Goal: Task Accomplishment & Management: Manage account settings

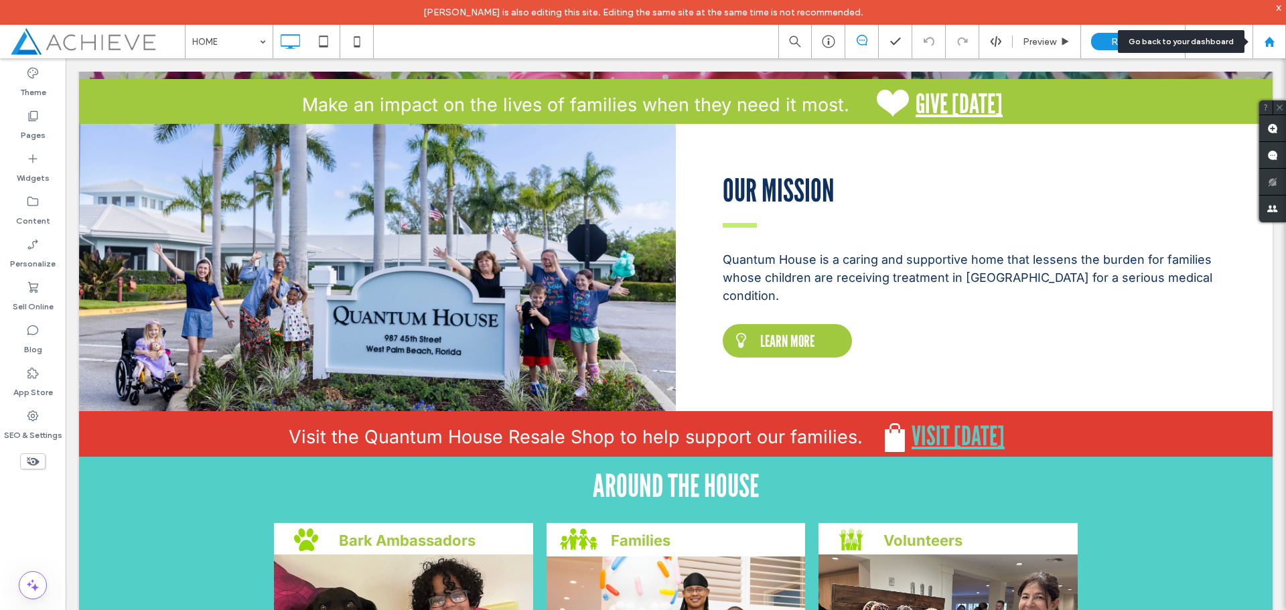
click at [1265, 40] on icon at bounding box center [1269, 41] width 11 height 11
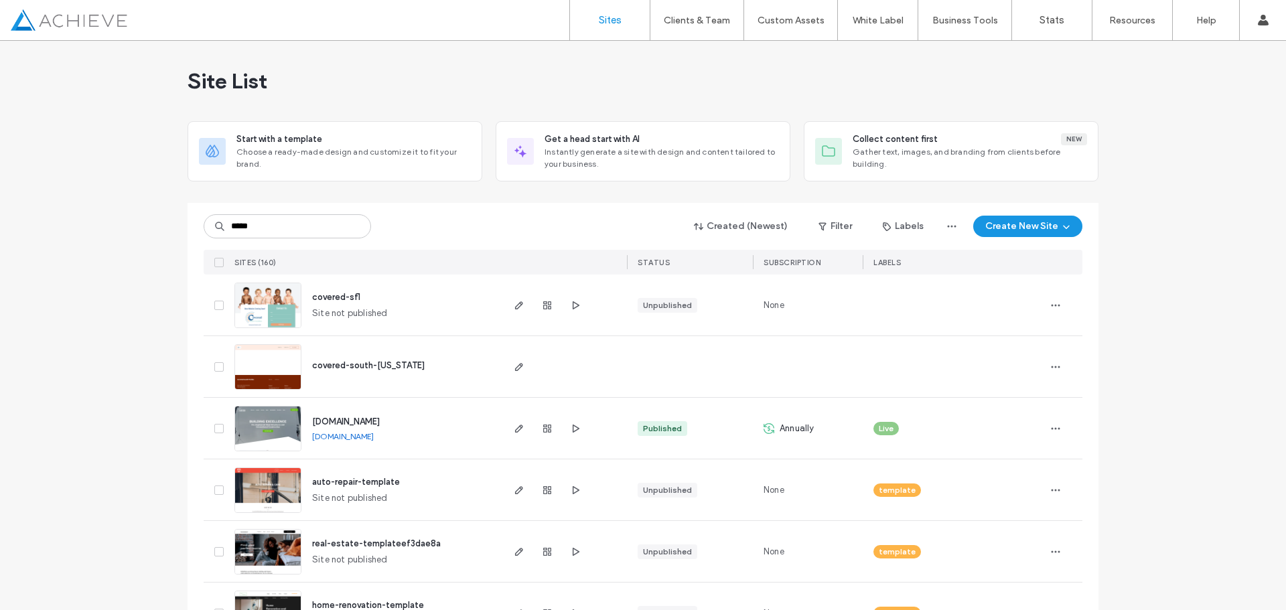
type input "*****"
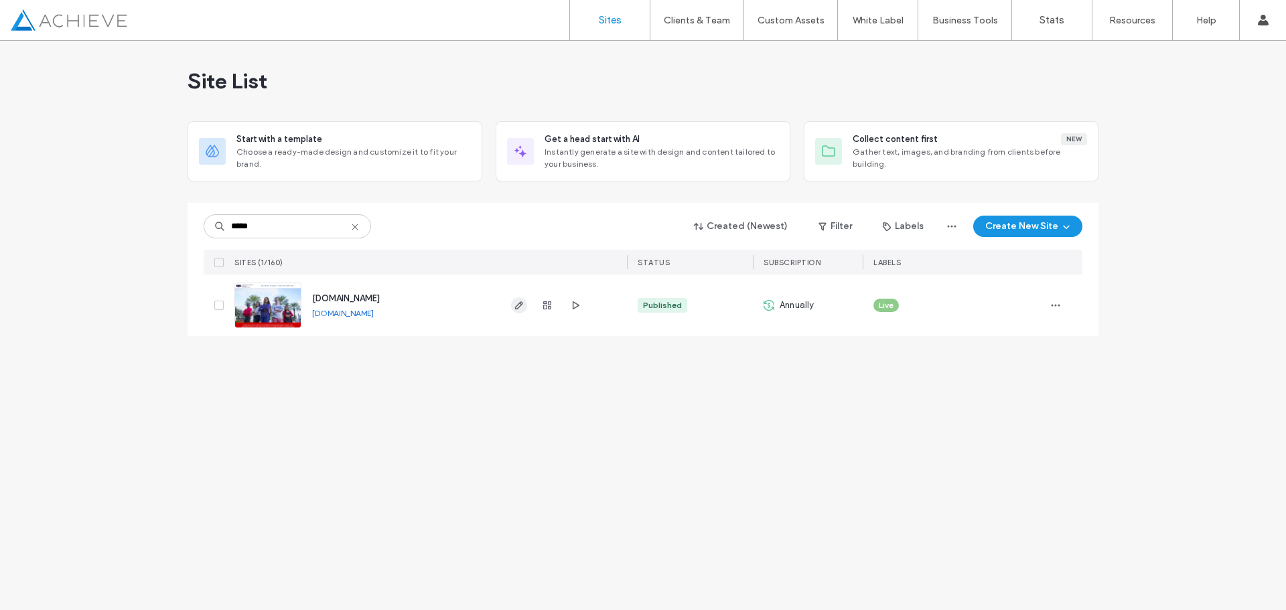
click at [520, 309] on icon "button" at bounding box center [519, 305] width 11 height 11
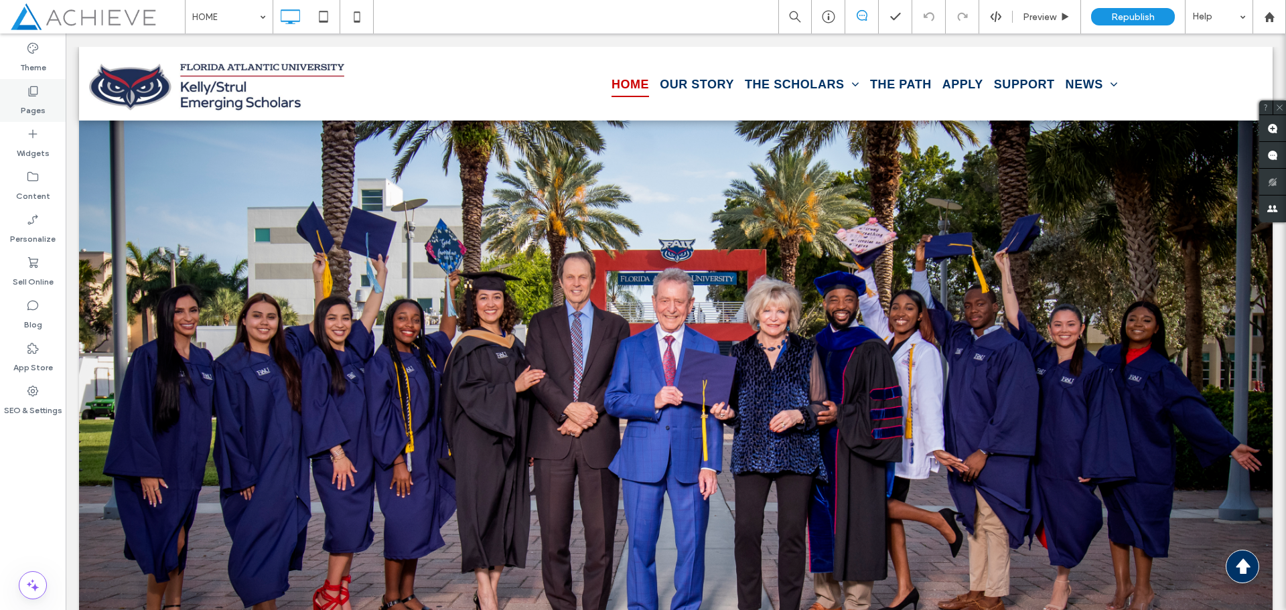
click at [36, 88] on icon at bounding box center [32, 90] width 13 height 13
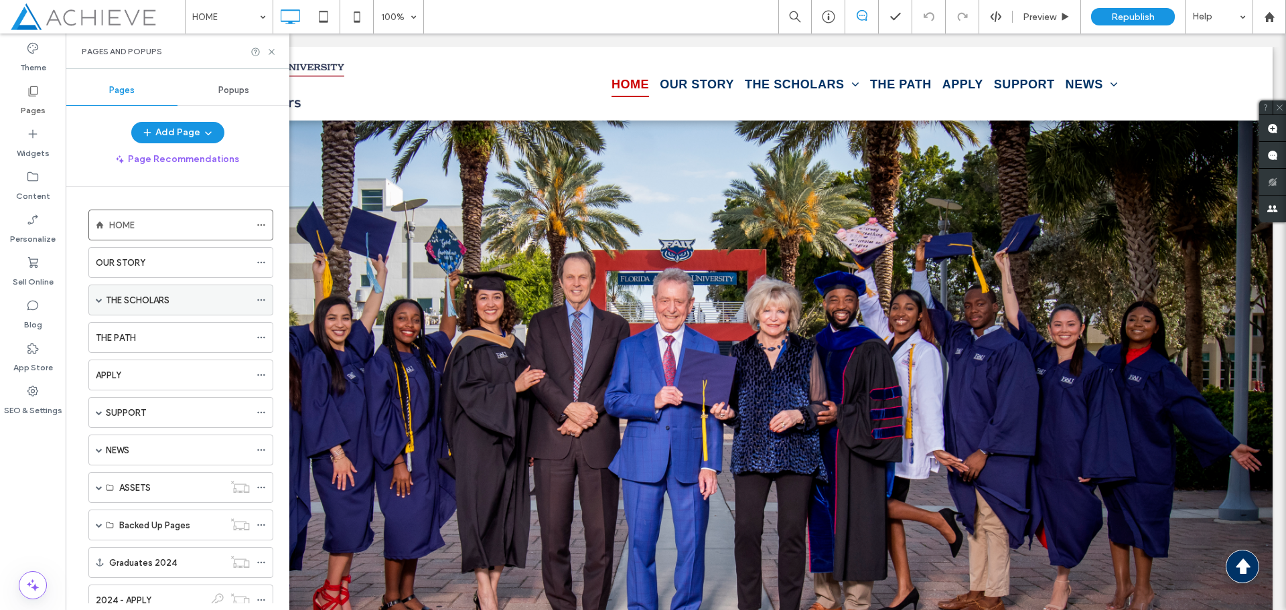
click at [106, 301] on label "THE SCHOLARS" at bounding box center [138, 300] width 64 height 23
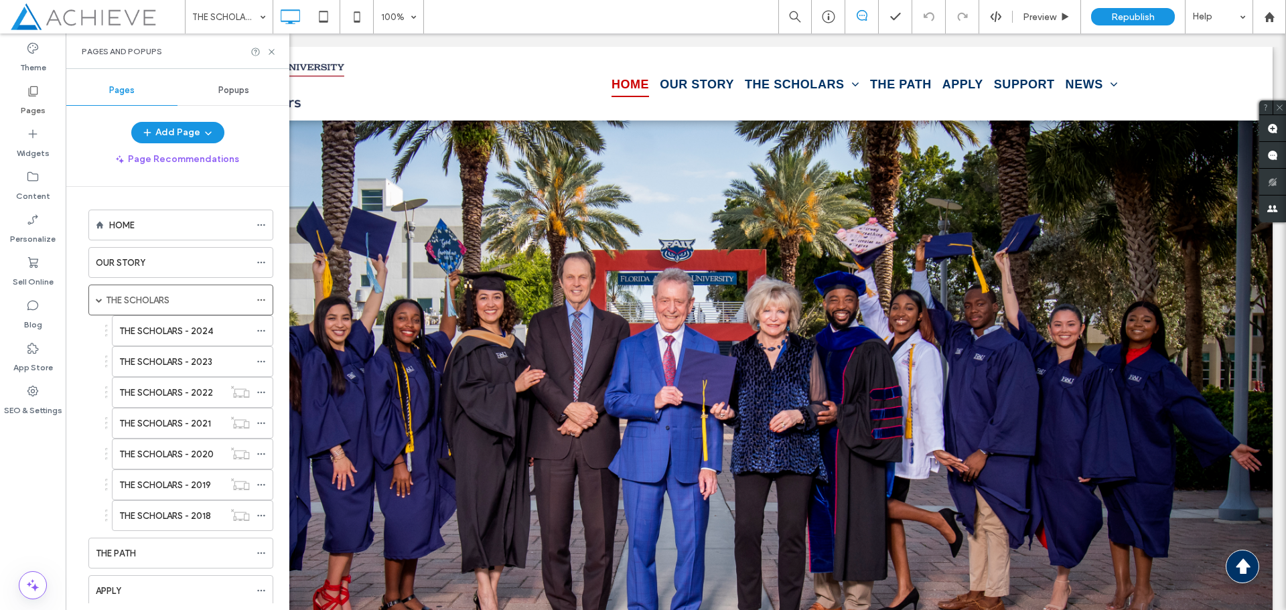
click at [171, 333] on div at bounding box center [643, 305] width 1286 height 610
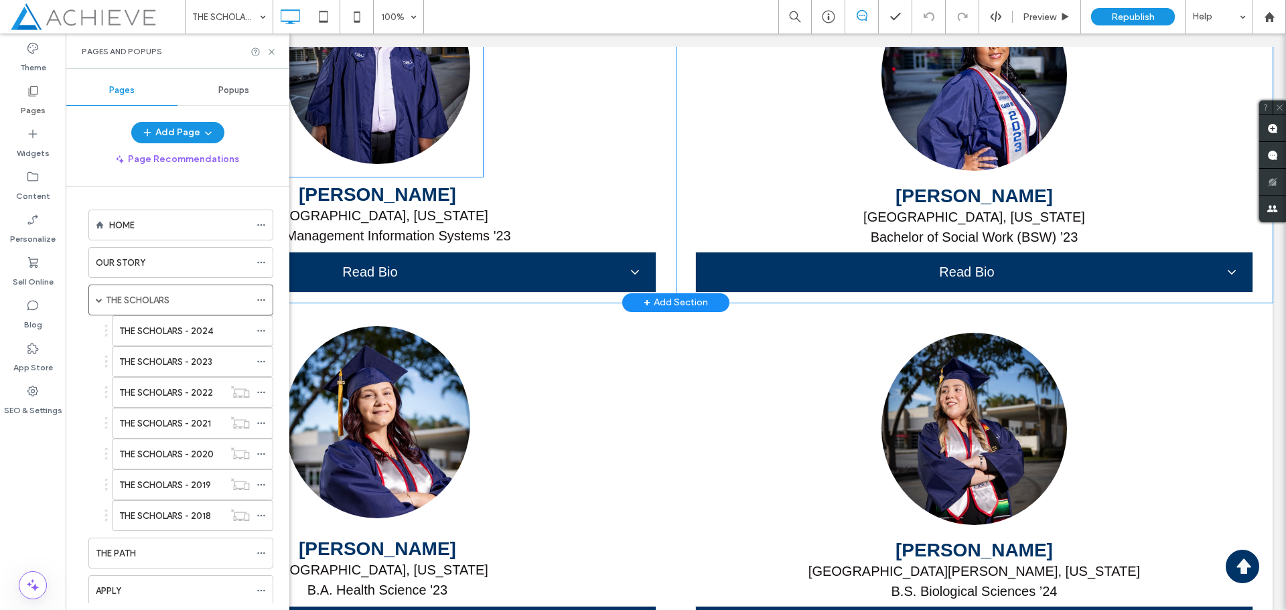
scroll to position [6897, 0]
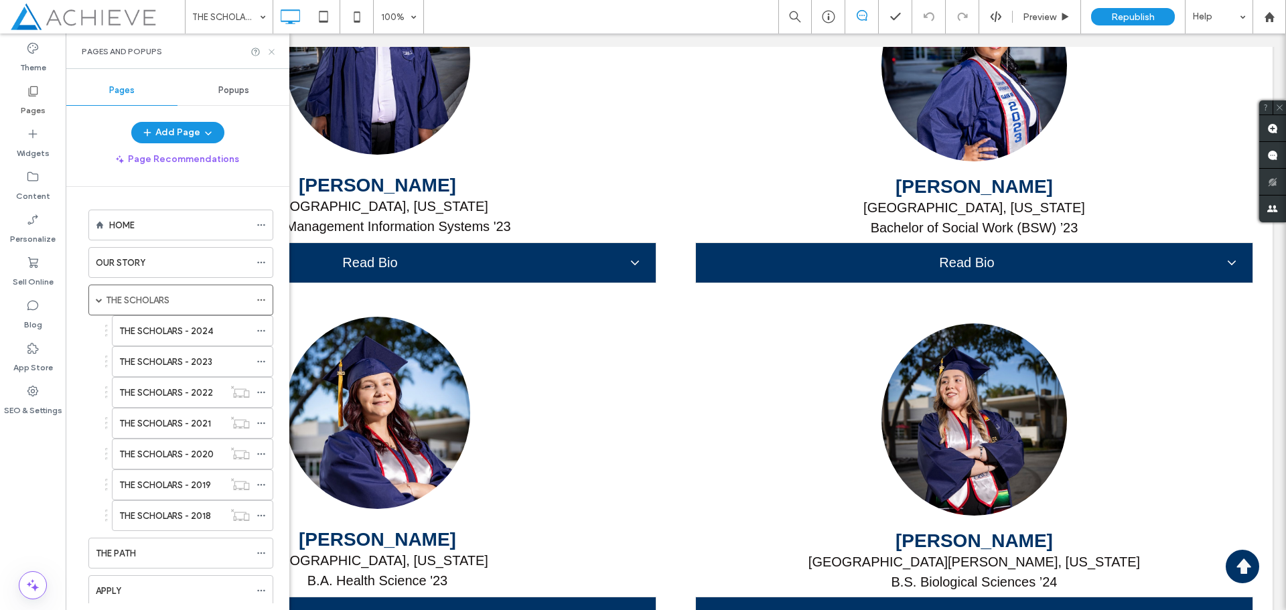
click at [273, 52] on icon at bounding box center [272, 52] width 10 height 10
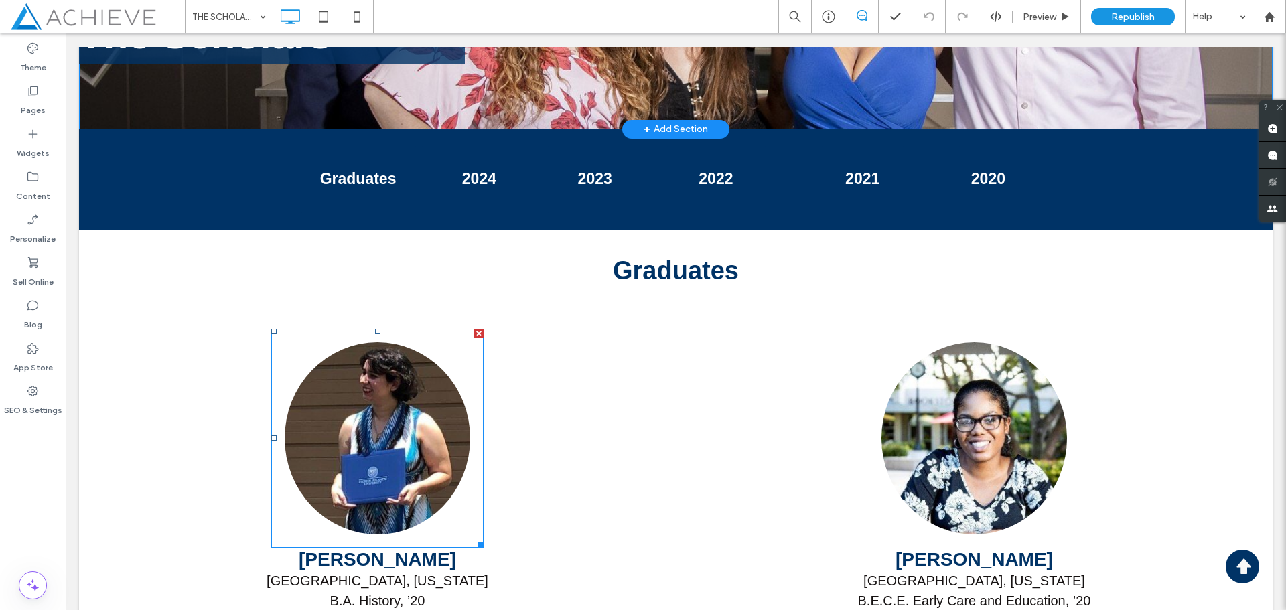
scroll to position [737, 0]
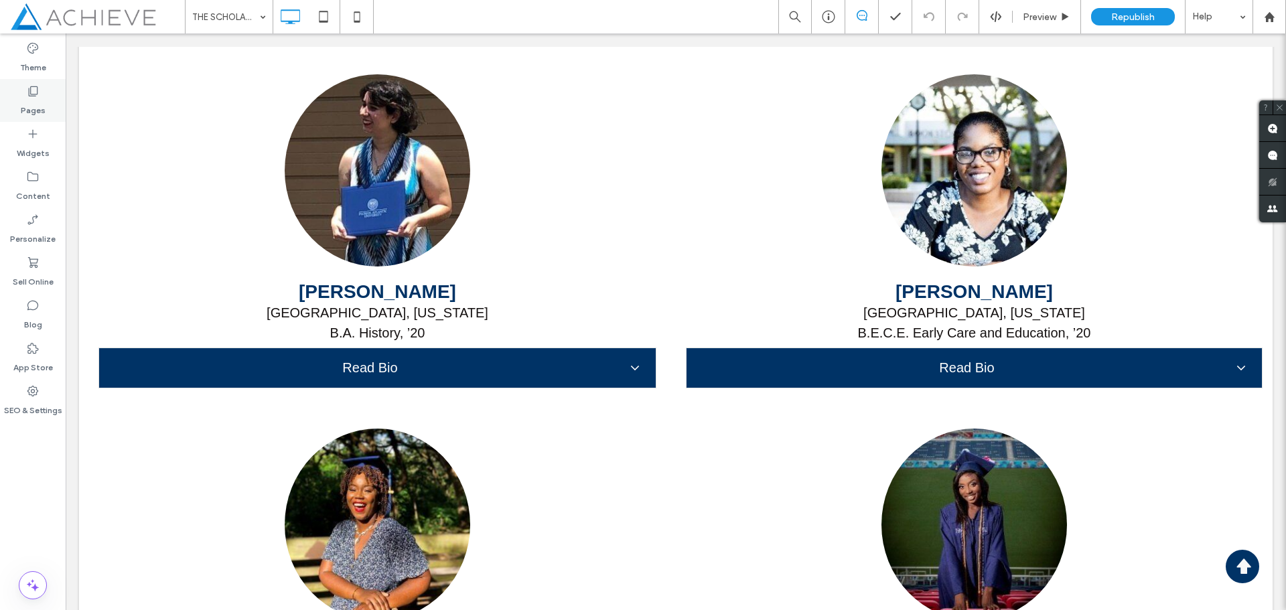
click at [35, 91] on icon at bounding box center [32, 90] width 13 height 13
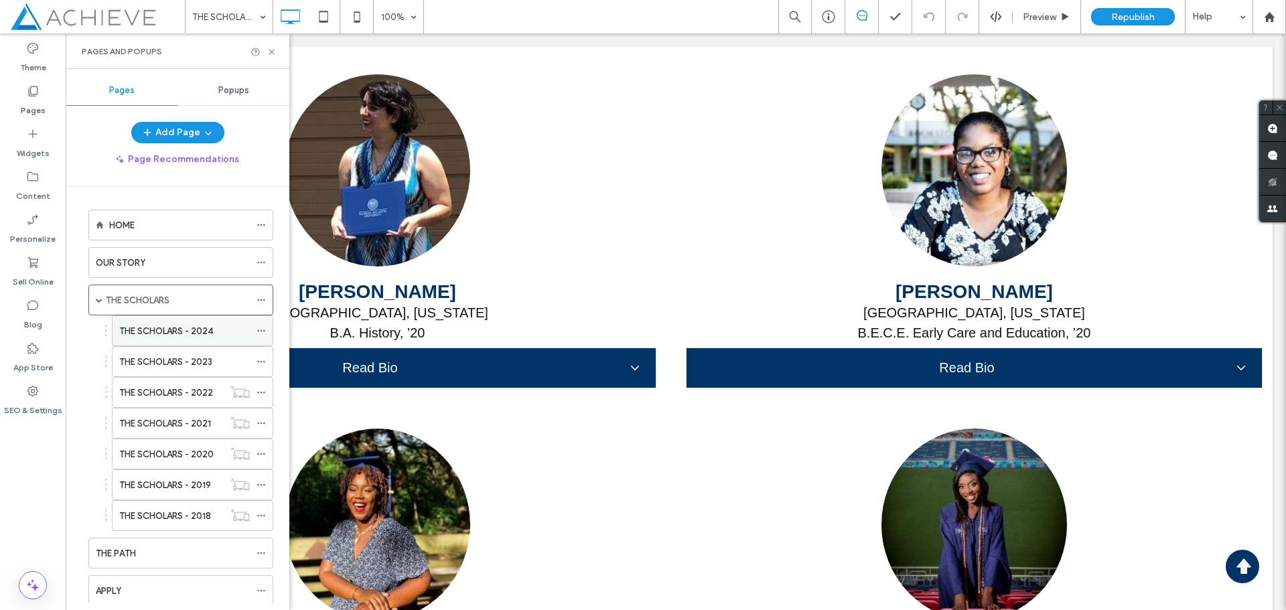
click at [208, 337] on label "THE SCHOLARS - 2024" at bounding box center [166, 330] width 94 height 23
click at [271, 52] on use at bounding box center [271, 51] width 5 height 5
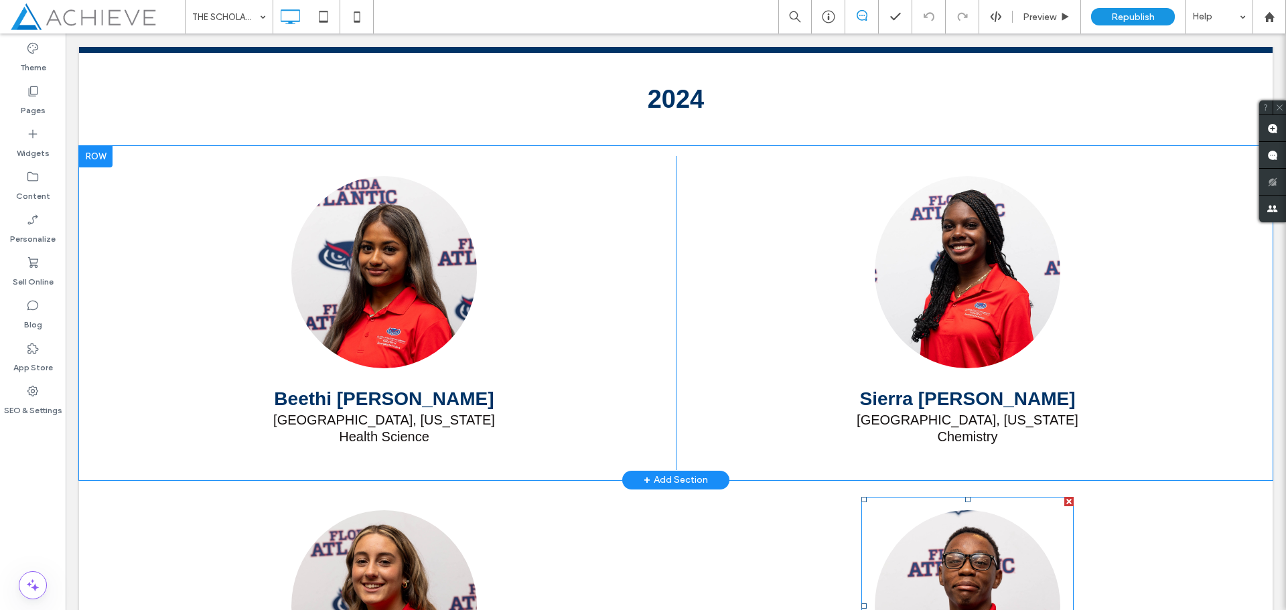
scroll to position [644, 0]
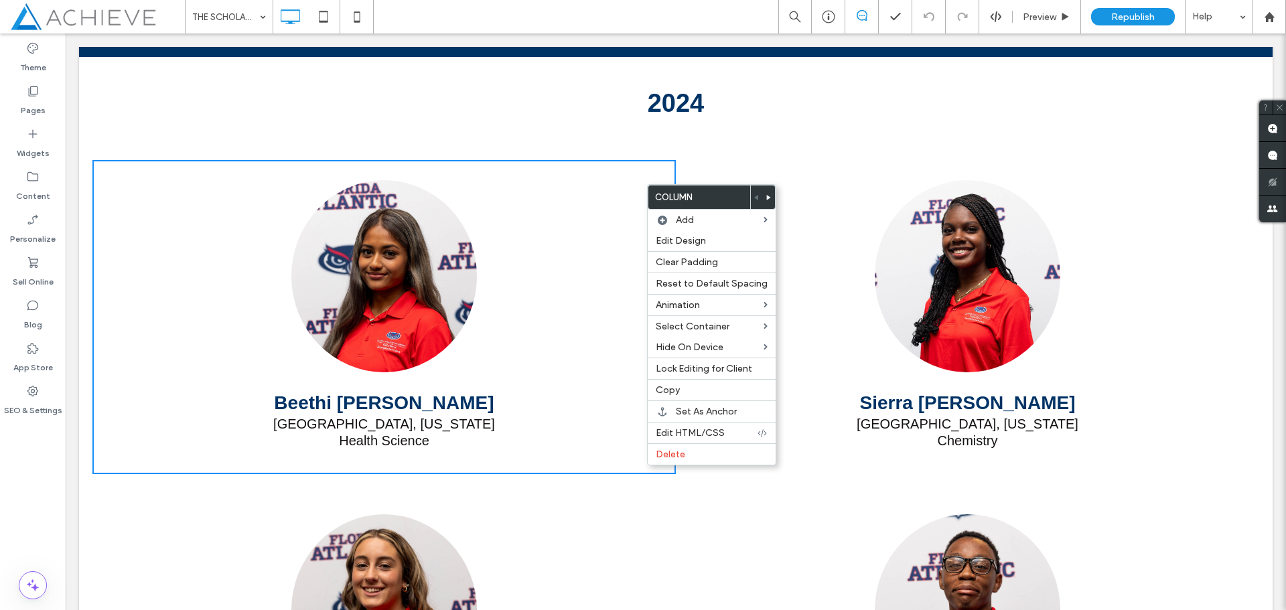
click at [766, 200] on span at bounding box center [768, 196] width 5 height 23
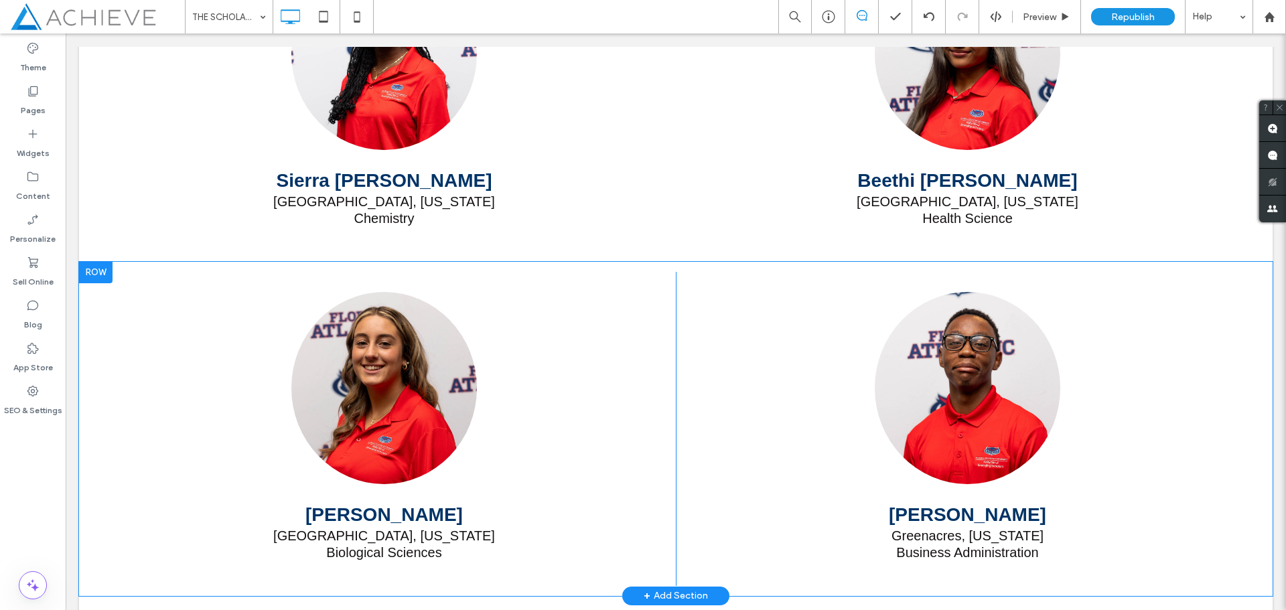
scroll to position [845, 0]
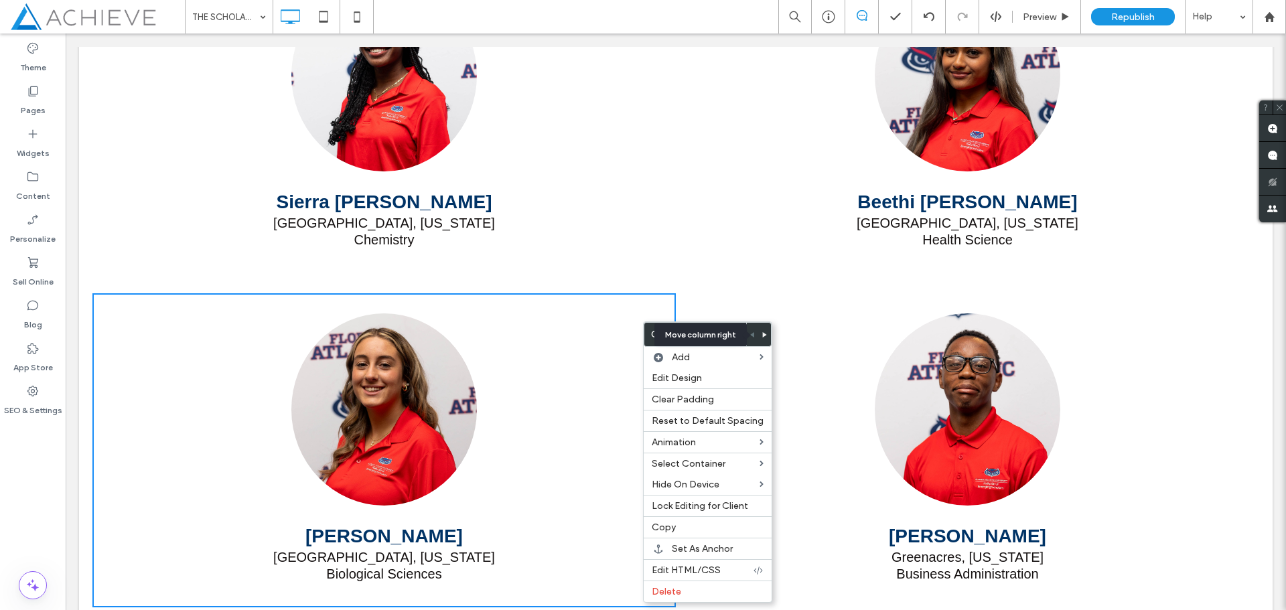
click at [762, 339] on span at bounding box center [764, 334] width 5 height 23
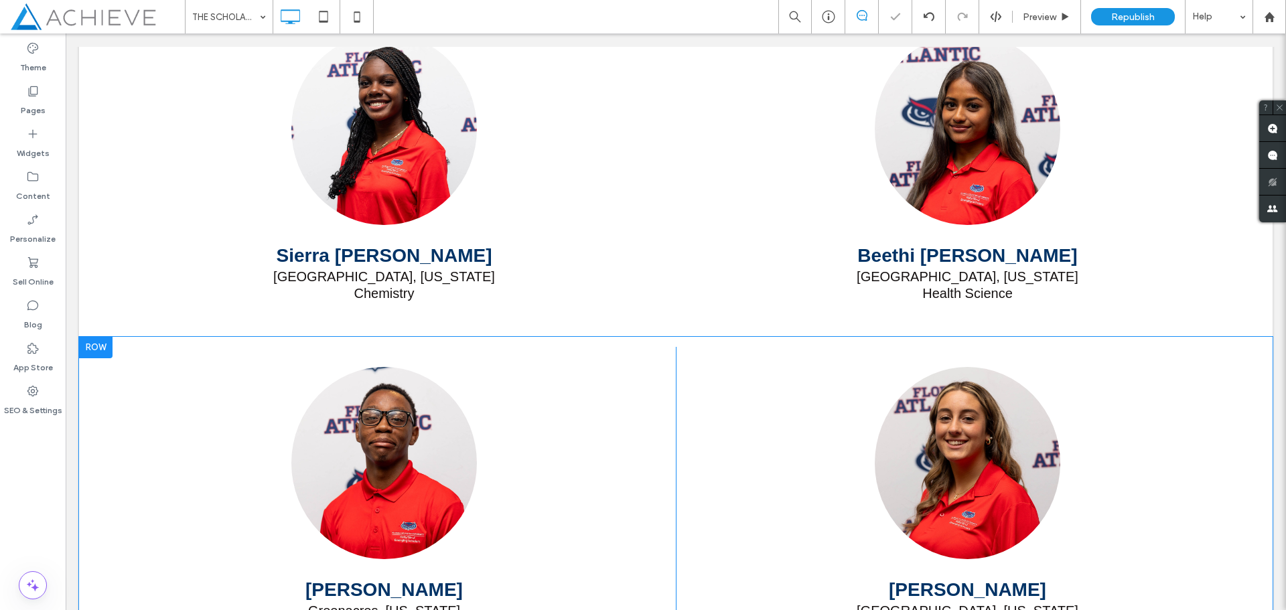
scroll to position [711, 0]
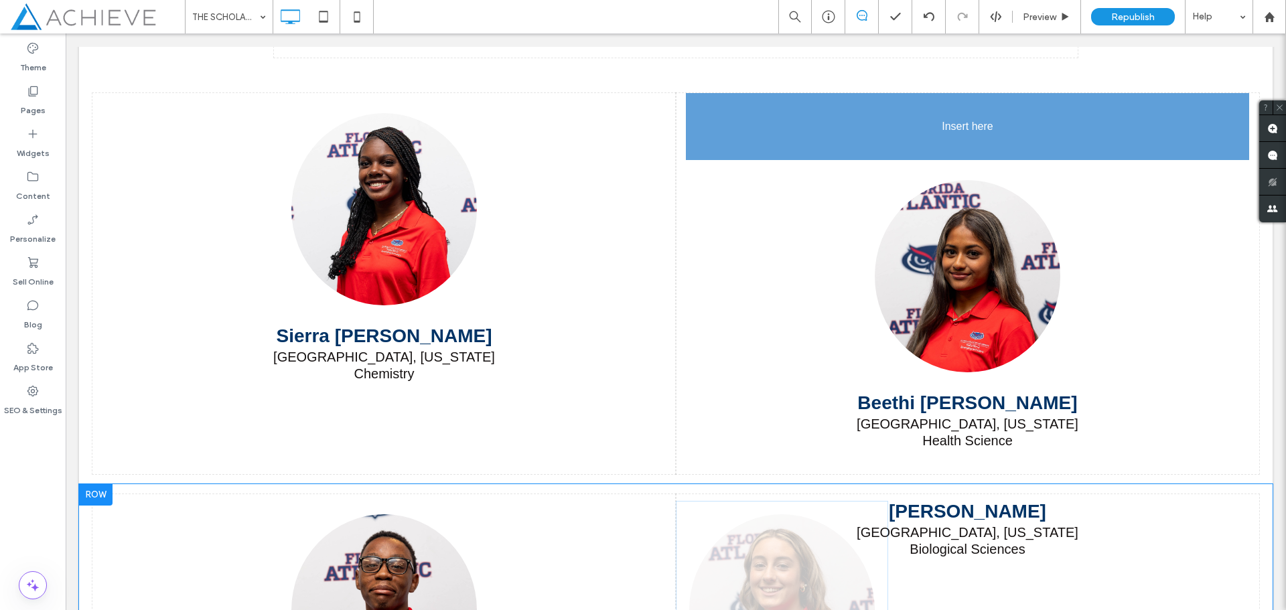
drag, startPoint x: 1020, startPoint y: 466, endPoint x: 1084, endPoint y: 234, distance: 241.1
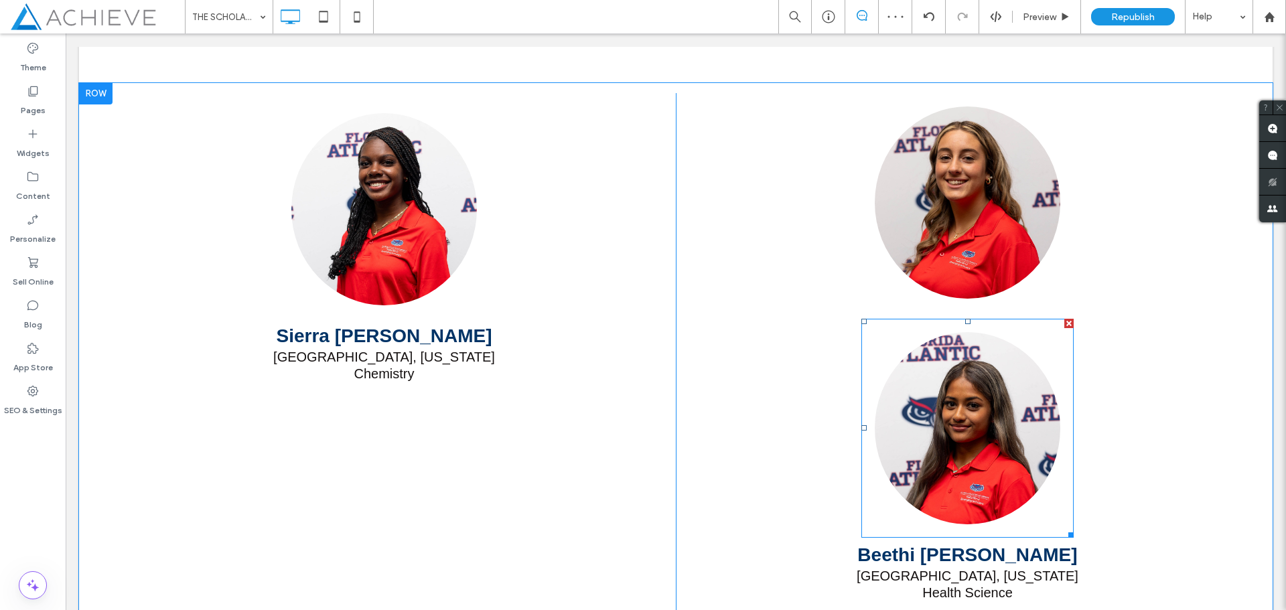
click at [1064, 321] on div at bounding box center [1068, 323] width 9 height 9
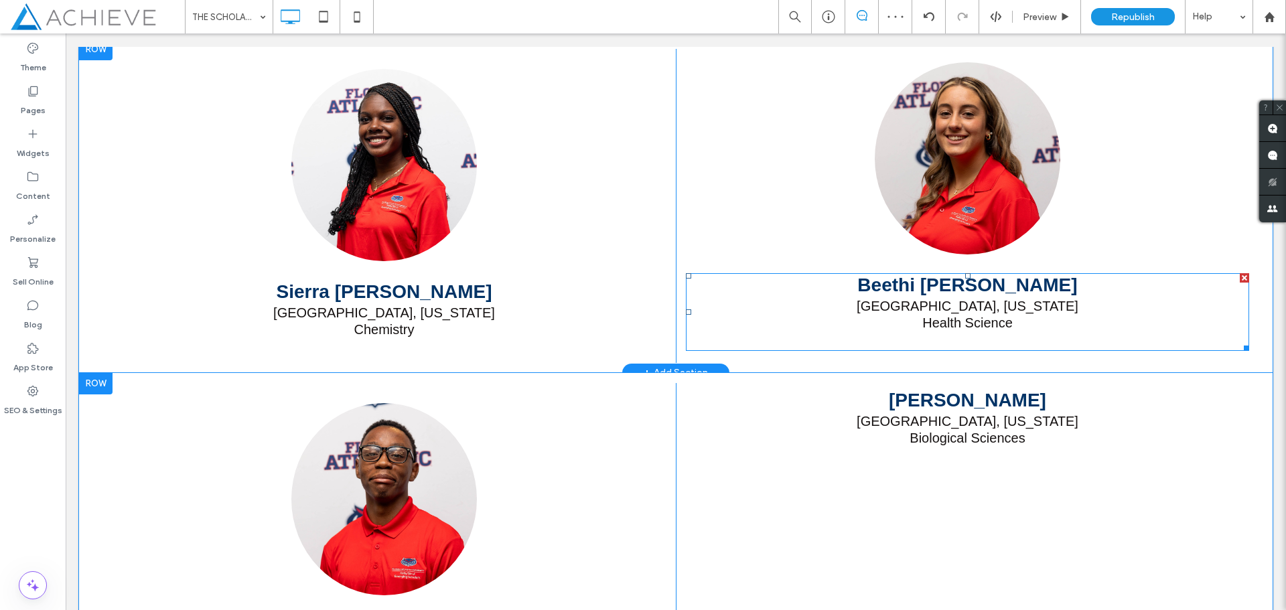
scroll to position [778, 0]
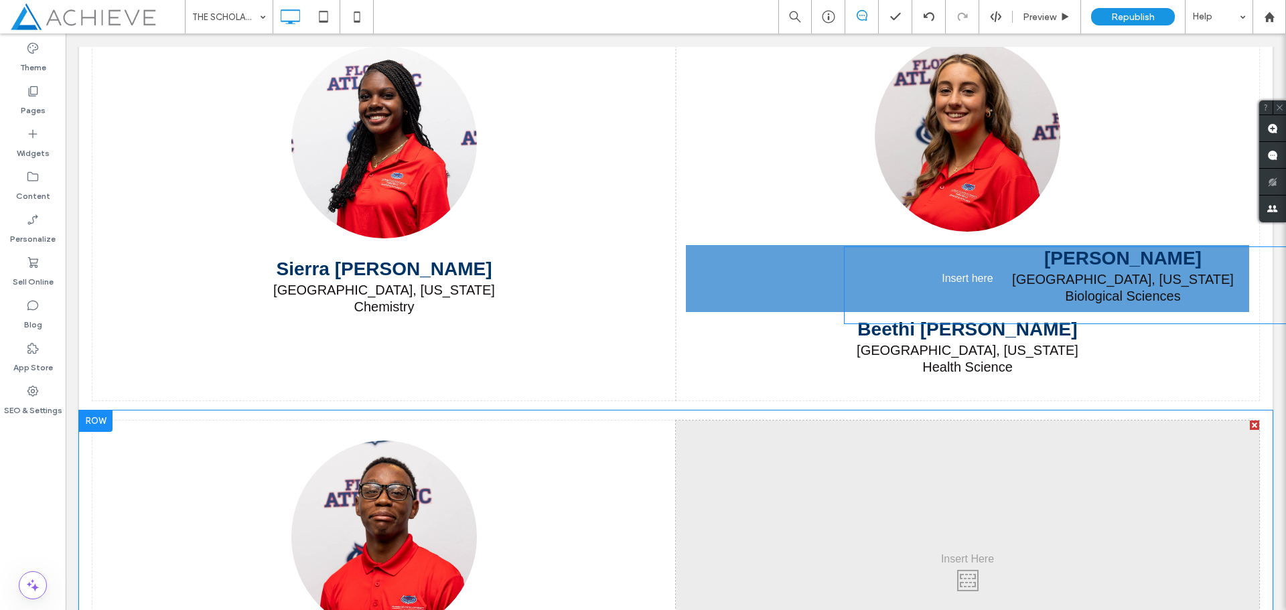
drag, startPoint x: 1059, startPoint y: 389, endPoint x: 1094, endPoint y: 303, distance: 92.3
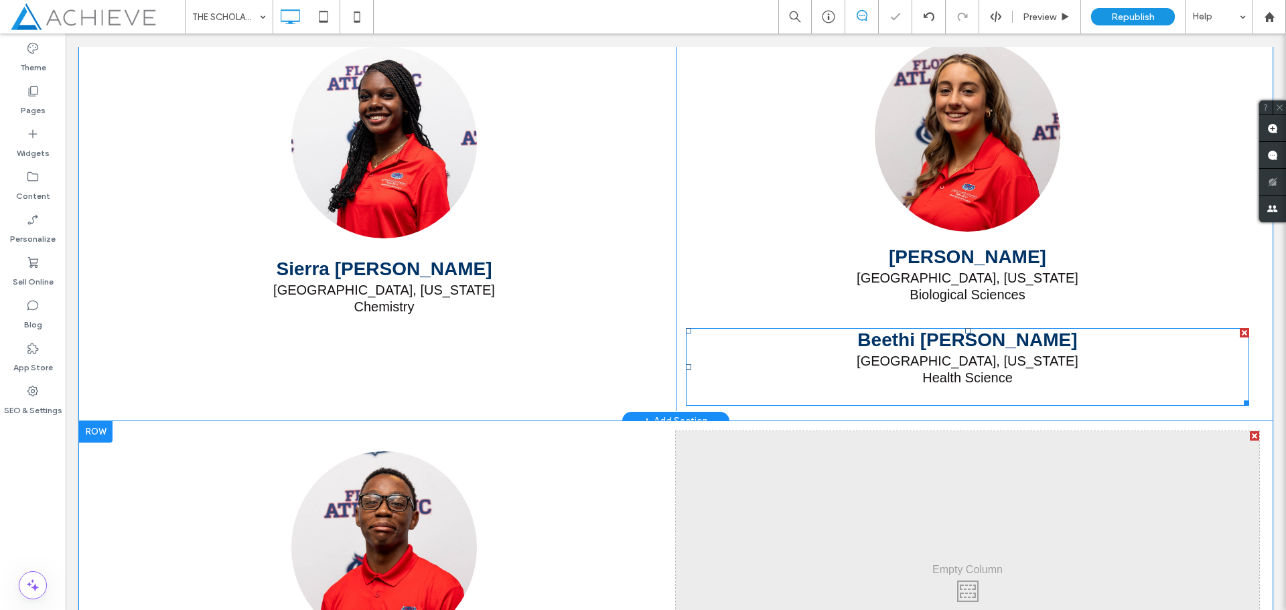
click at [1240, 334] on div at bounding box center [1244, 332] width 9 height 9
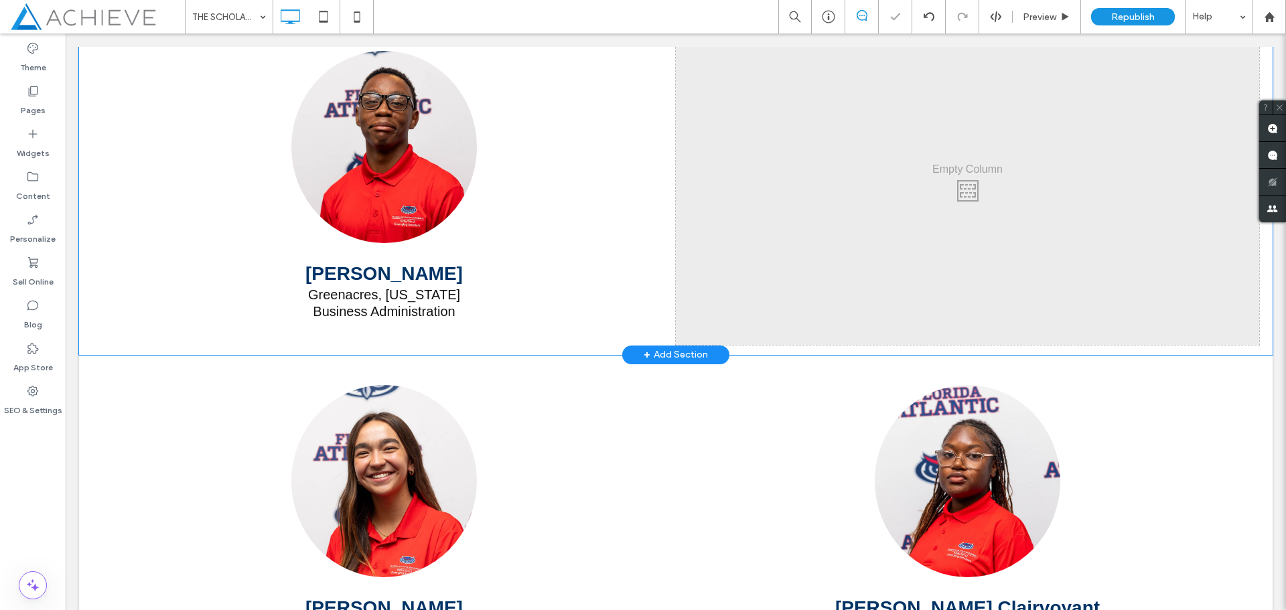
scroll to position [1113, 0]
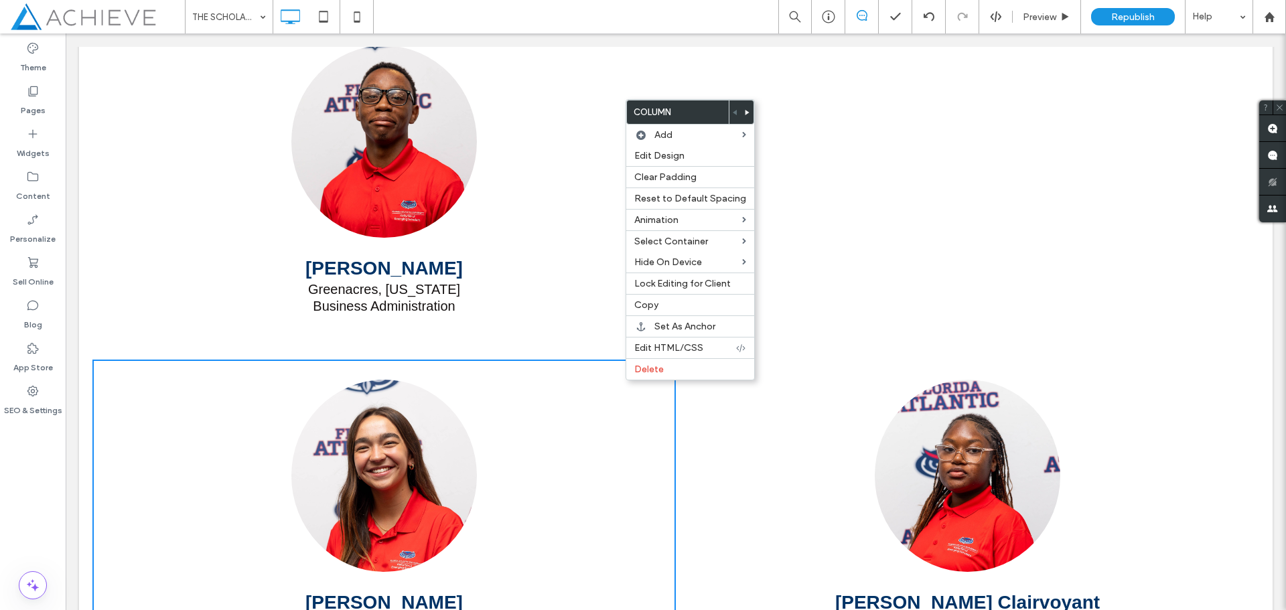
click at [745, 113] on use at bounding box center [747, 112] width 4 height 5
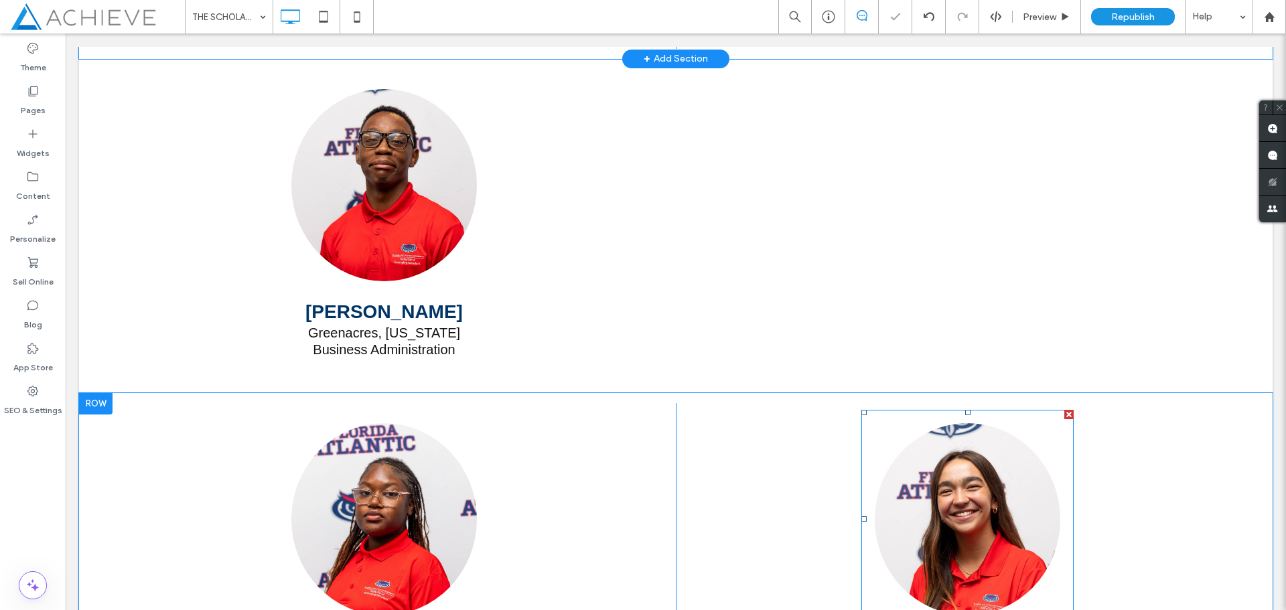
scroll to position [1046, 0]
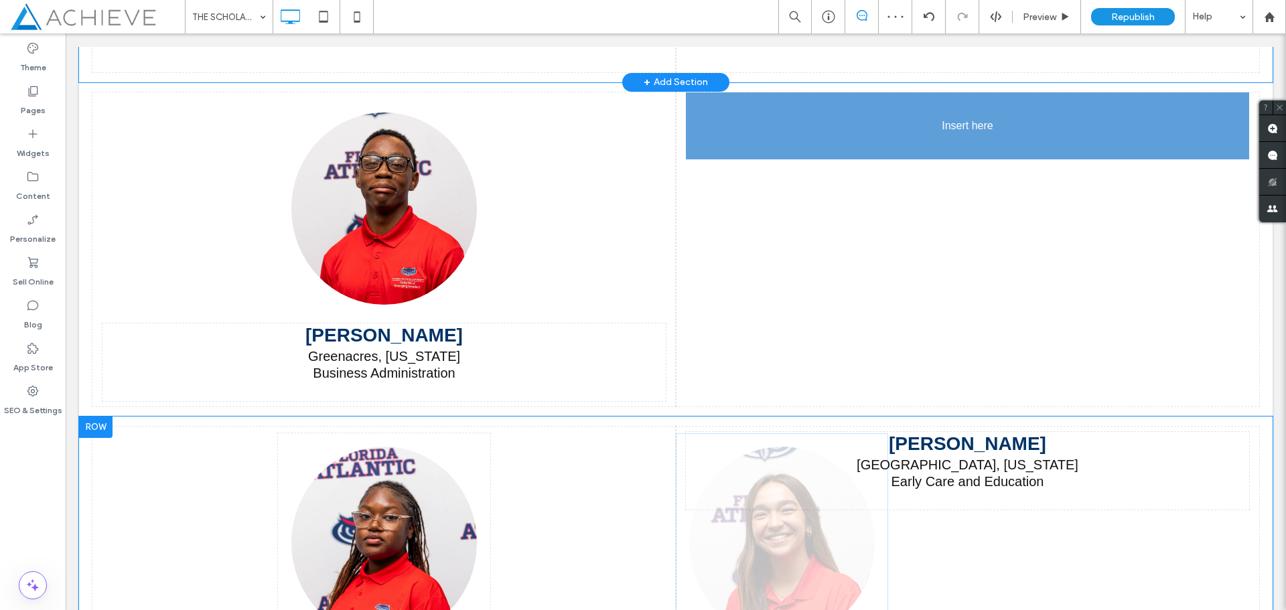
drag, startPoint x: 1025, startPoint y: 467, endPoint x: 1078, endPoint y: 248, distance: 225.3
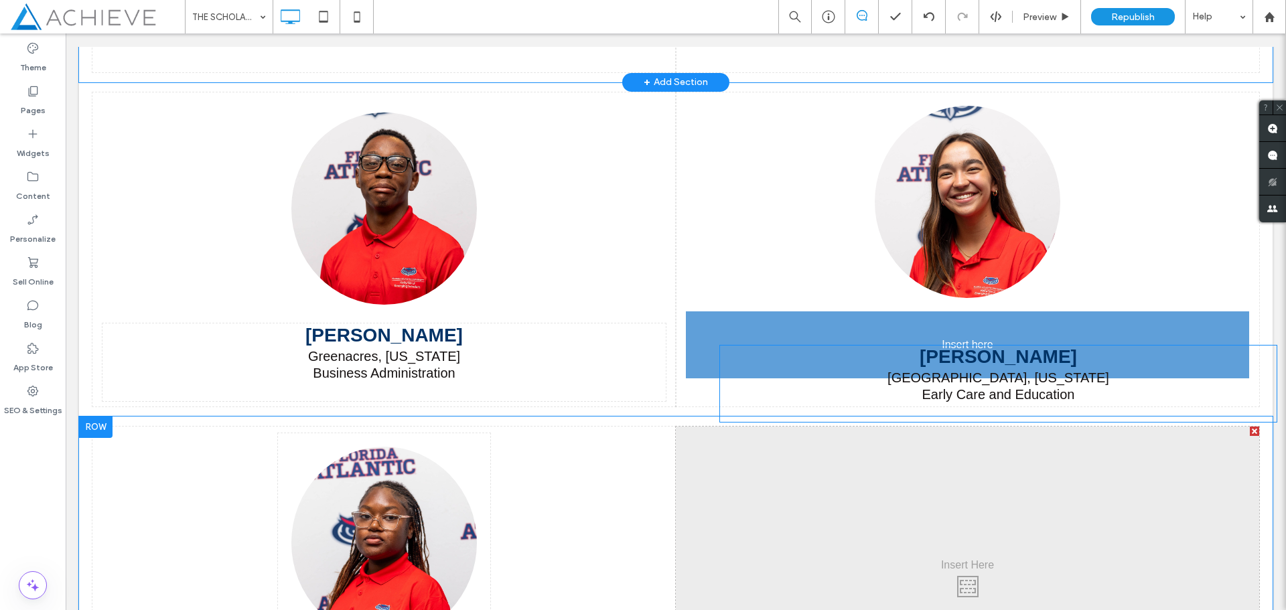
drag, startPoint x: 991, startPoint y: 445, endPoint x: 947, endPoint y: 383, distance: 75.8
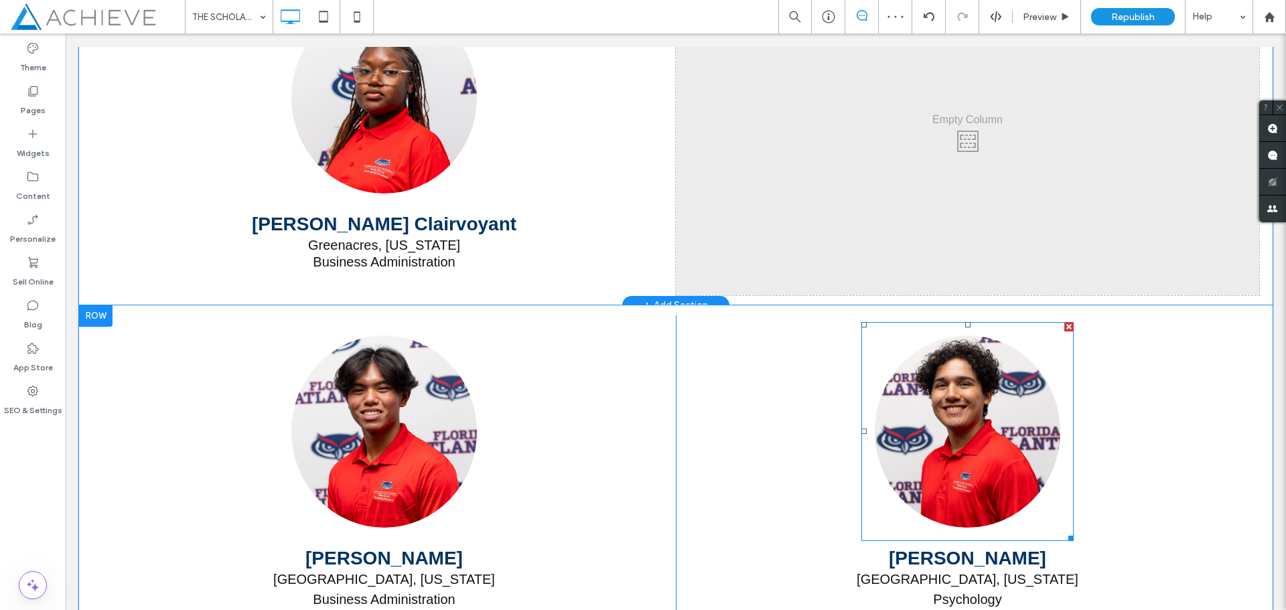
scroll to position [1515, 0]
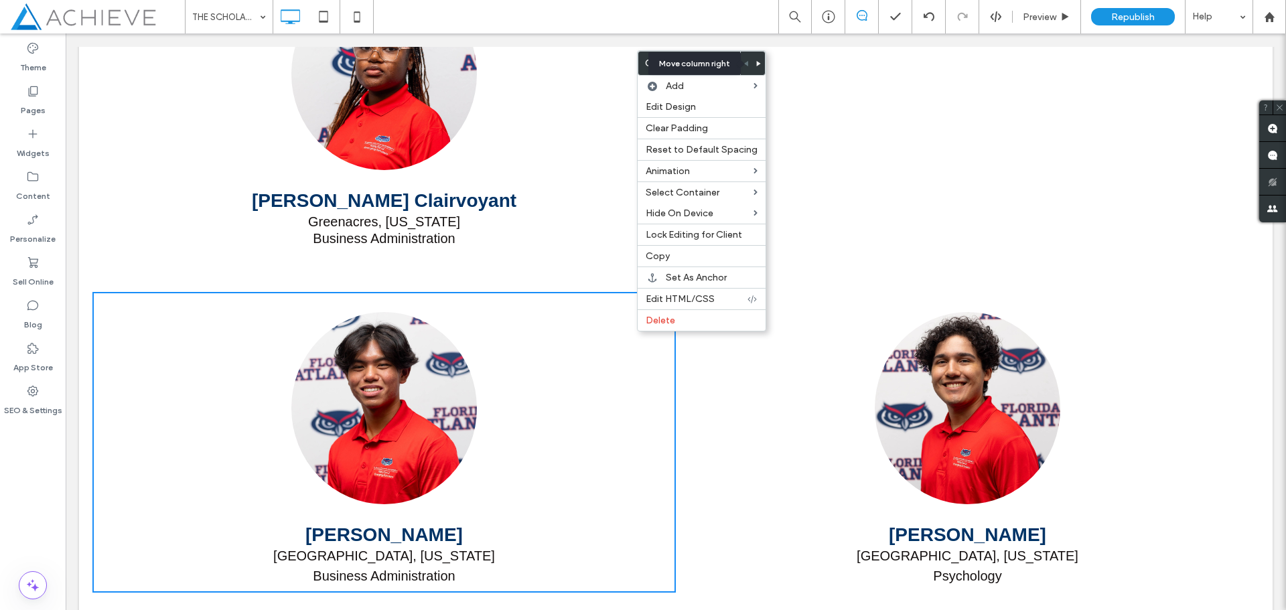
click at [756, 66] on icon at bounding box center [758, 63] width 5 height 5
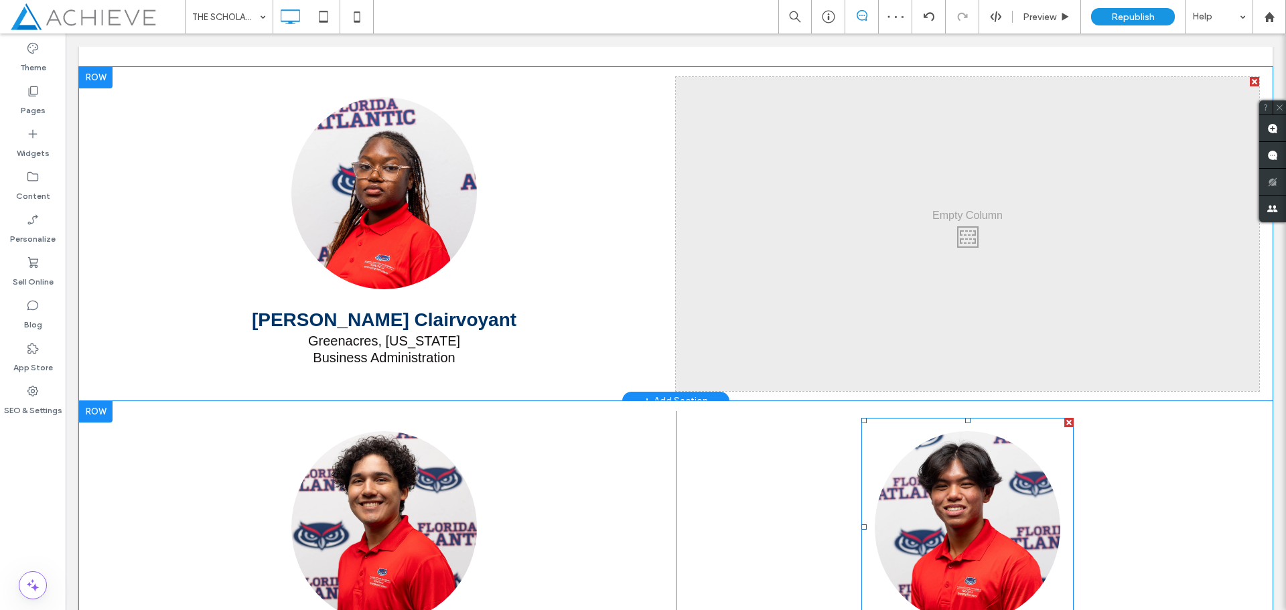
scroll to position [1381, 0]
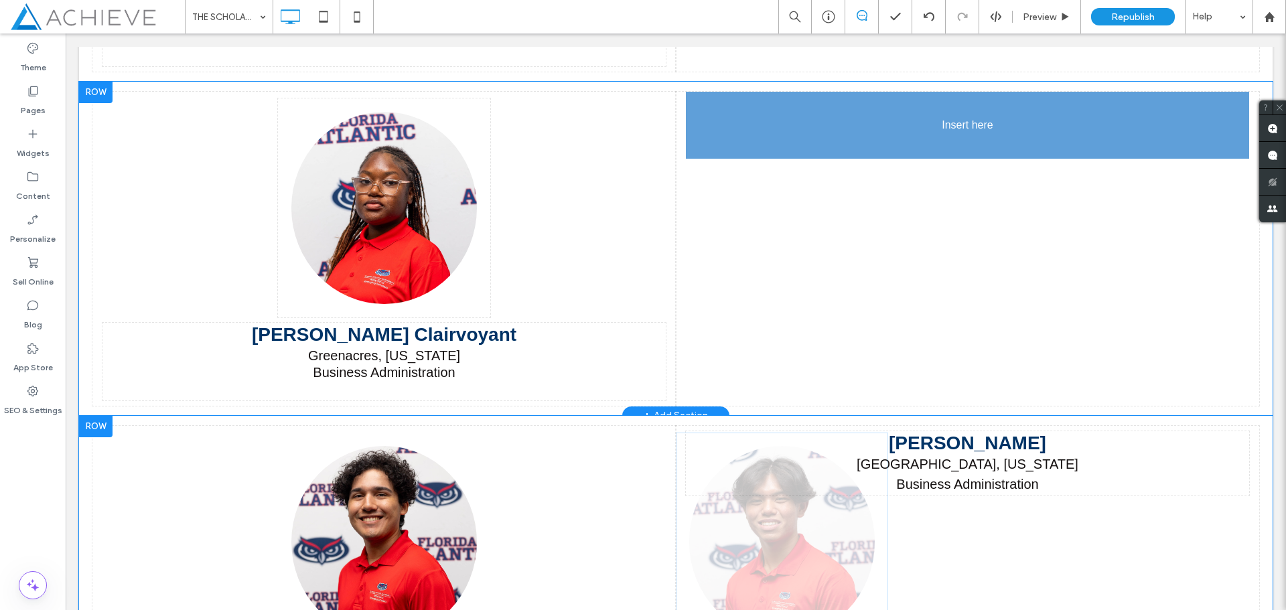
drag, startPoint x: 1035, startPoint y: 459, endPoint x: 1094, endPoint y: 241, distance: 225.5
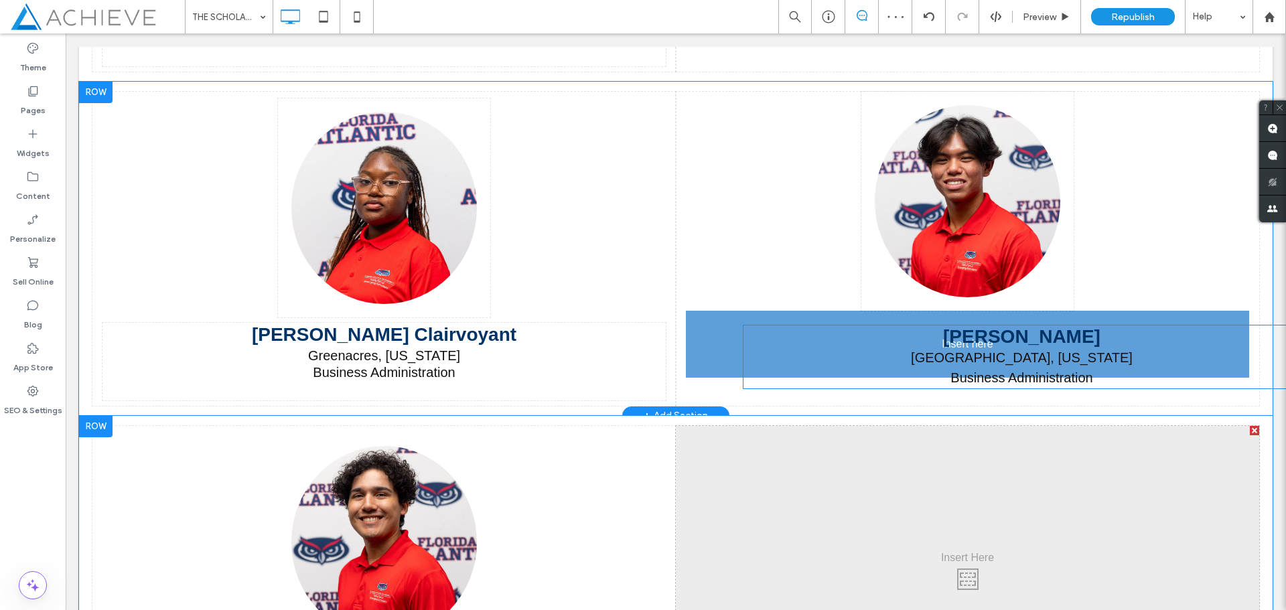
drag, startPoint x: 1025, startPoint y: 450, endPoint x: 976, endPoint y: 377, distance: 87.9
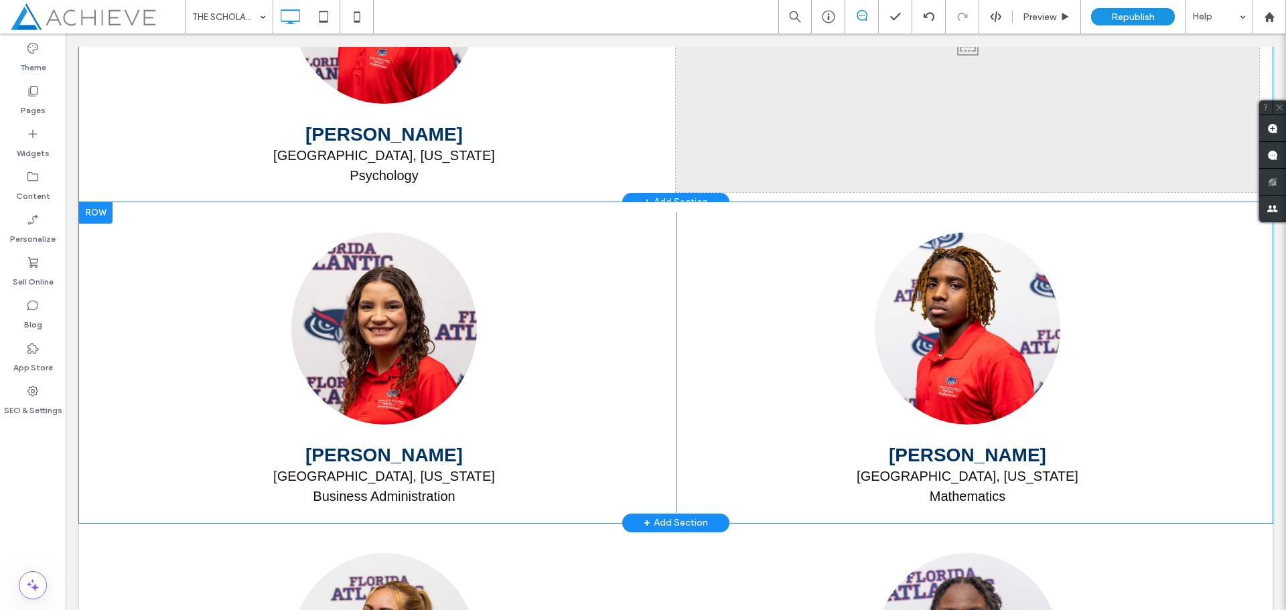
scroll to position [1917, 0]
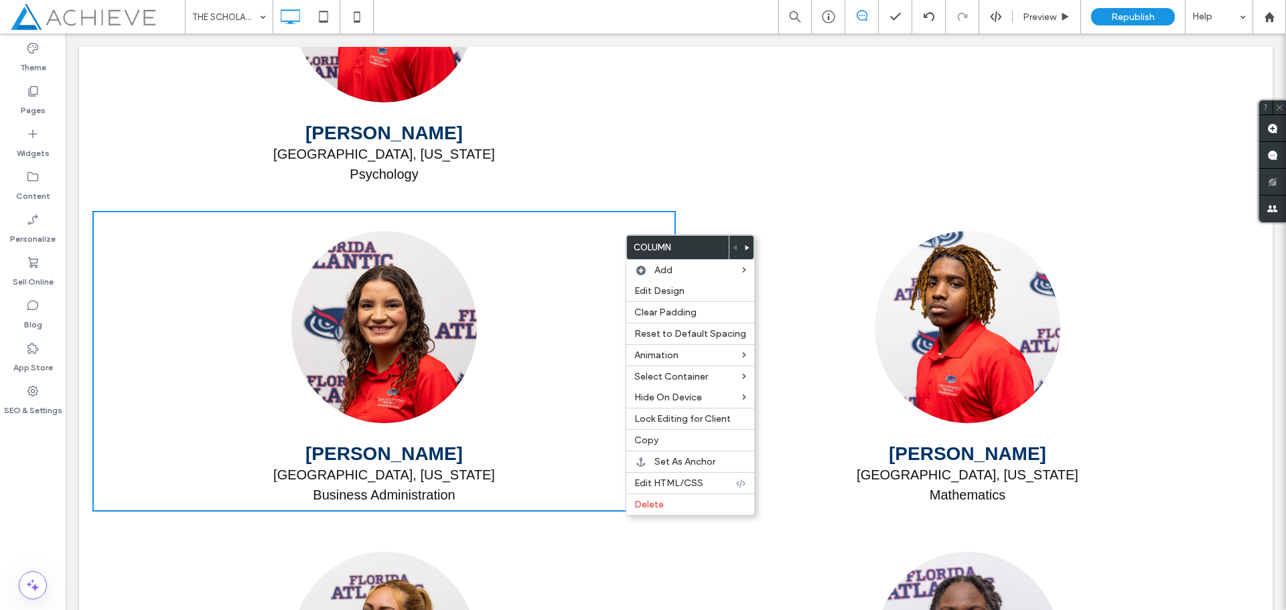
click at [745, 248] on icon at bounding box center [747, 247] width 5 height 5
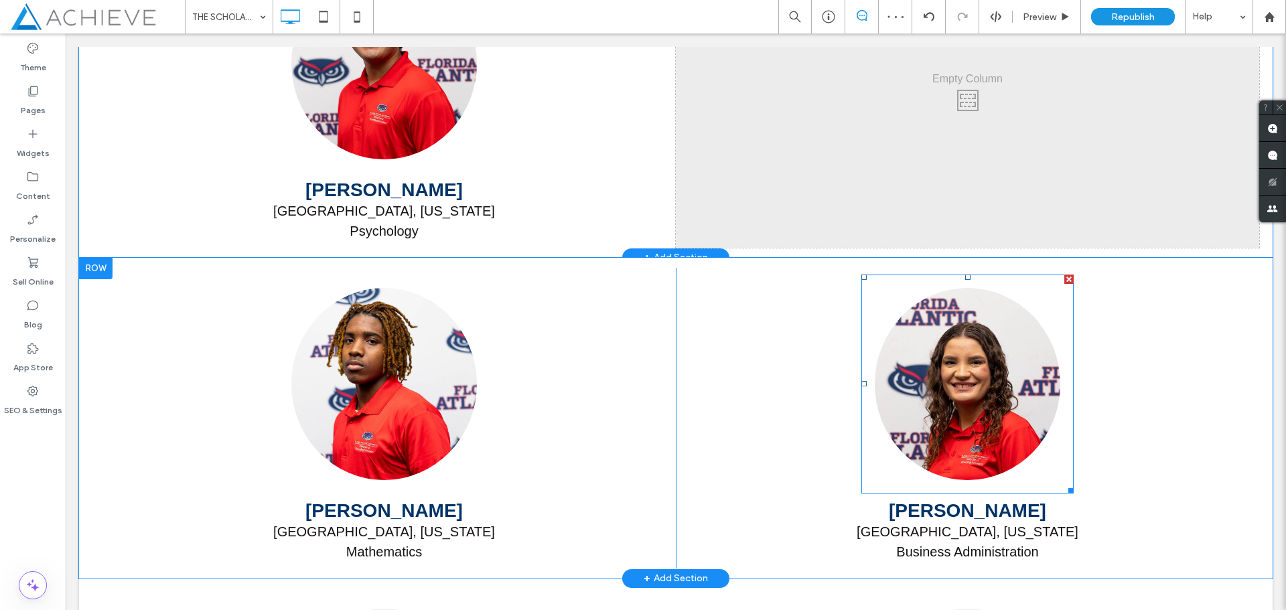
scroll to position [1783, 0]
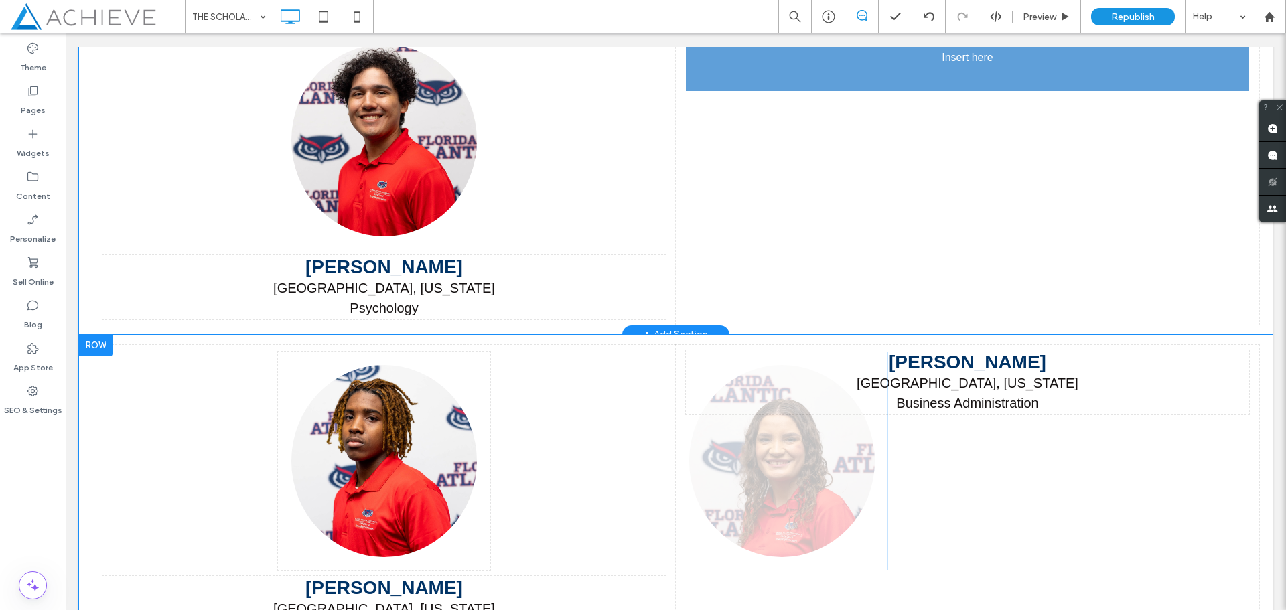
drag, startPoint x: 1004, startPoint y: 461, endPoint x: 1039, endPoint y: 224, distance: 238.8
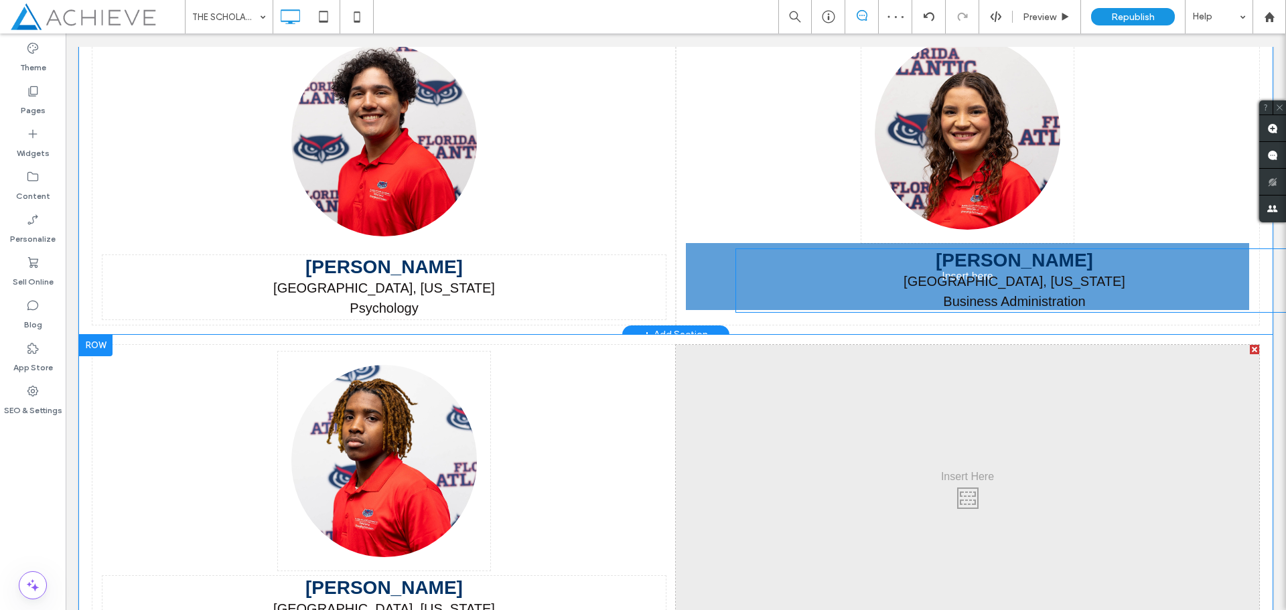
drag, startPoint x: 980, startPoint y: 371, endPoint x: 946, endPoint y: 303, distance: 76.4
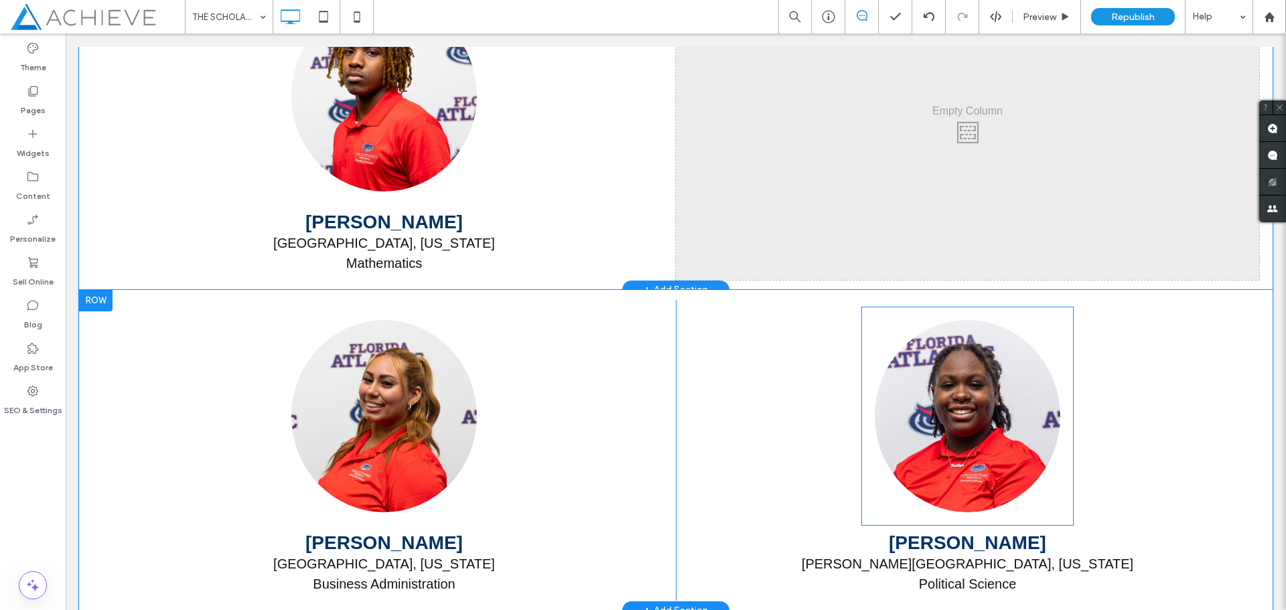
scroll to position [2184, 0]
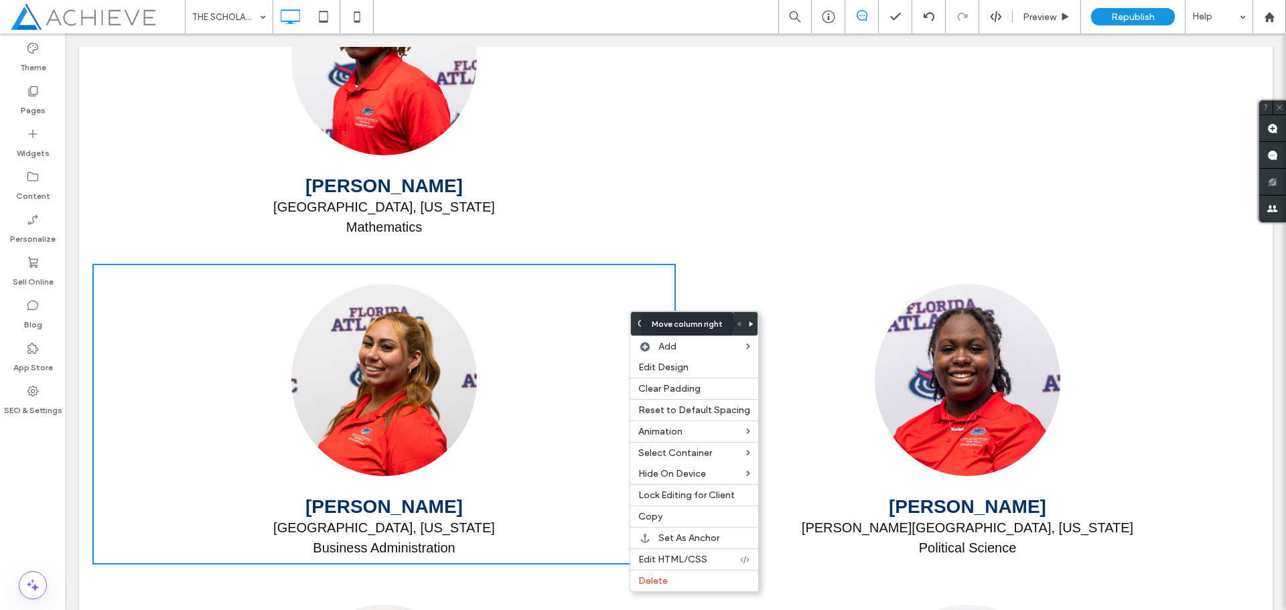
click at [749, 326] on icon at bounding box center [751, 323] width 5 height 5
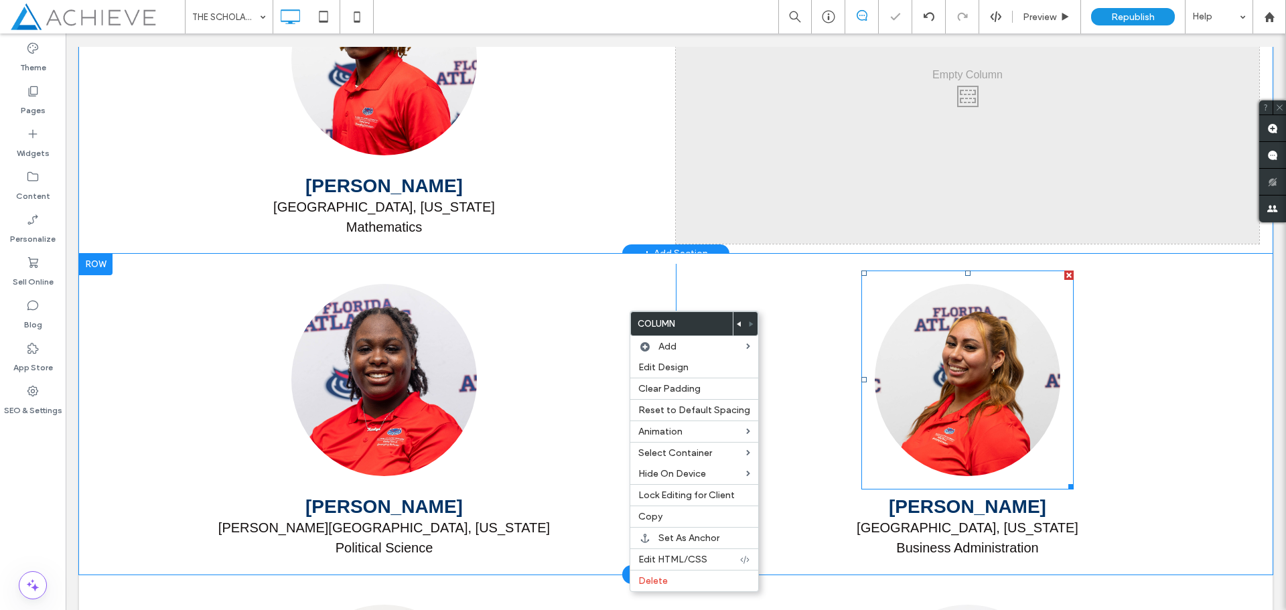
scroll to position [2050, 0]
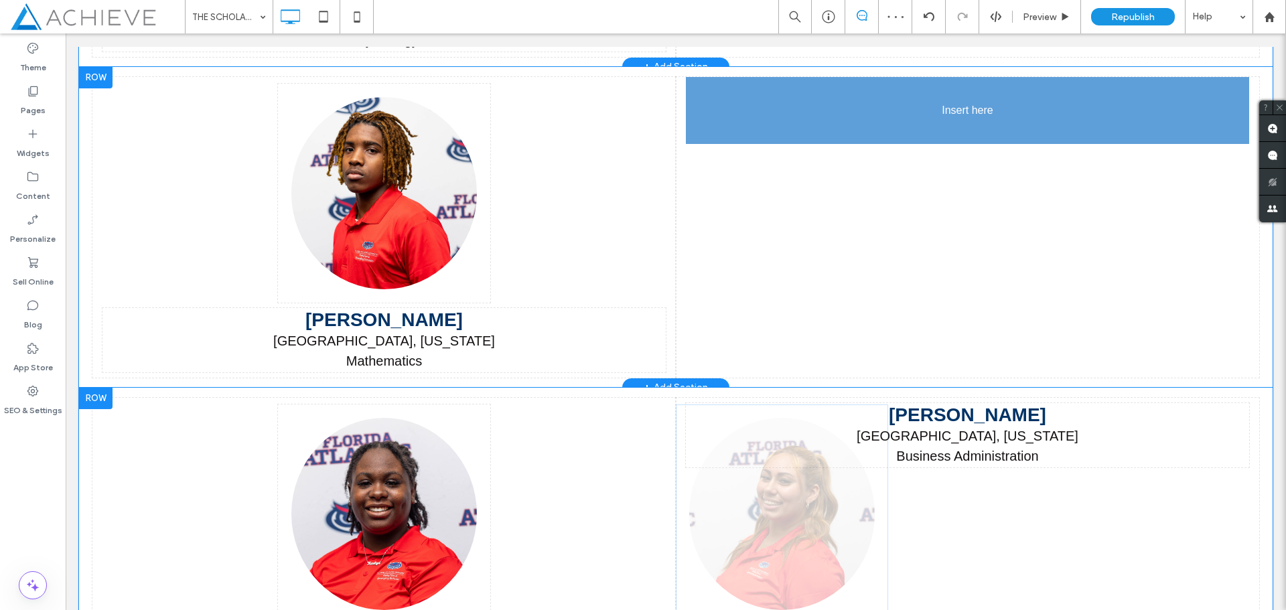
drag, startPoint x: 973, startPoint y: 447, endPoint x: 966, endPoint y: 108, distance: 338.2
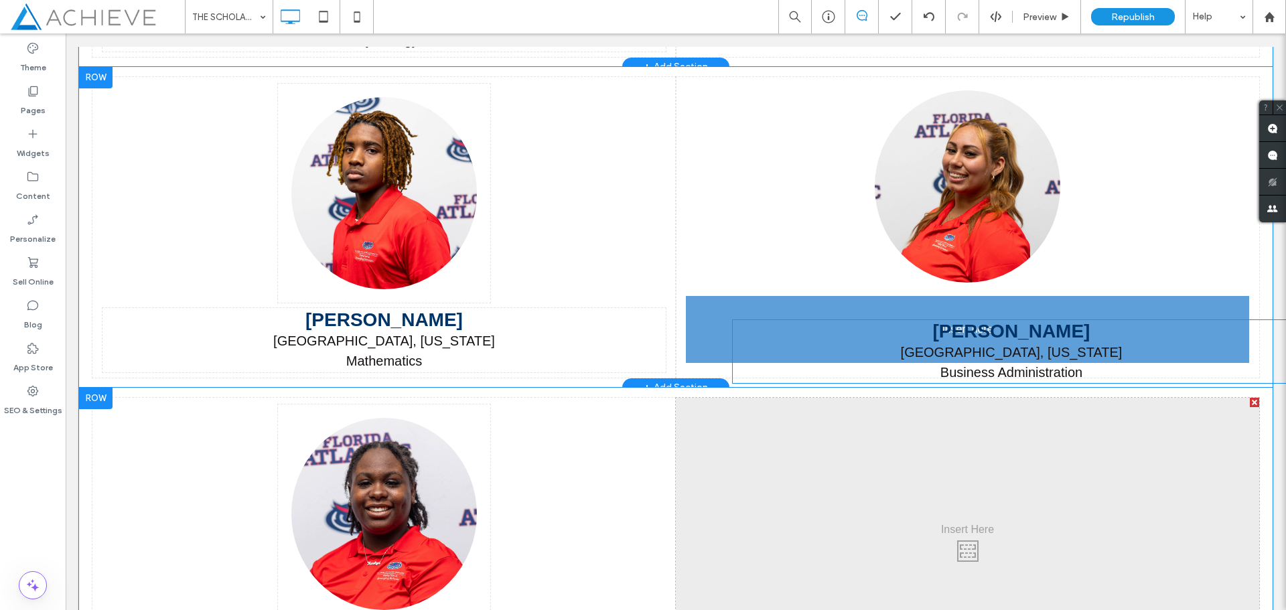
drag, startPoint x: 973, startPoint y: 433, endPoint x: 873, endPoint y: 350, distance: 130.2
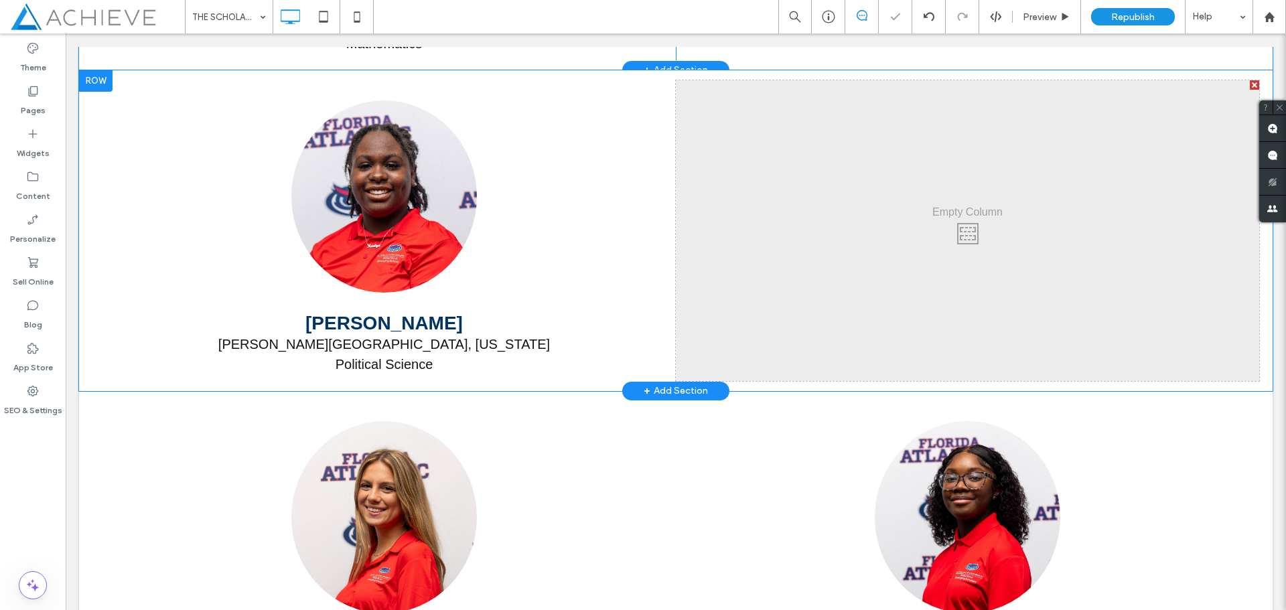
scroll to position [2385, 0]
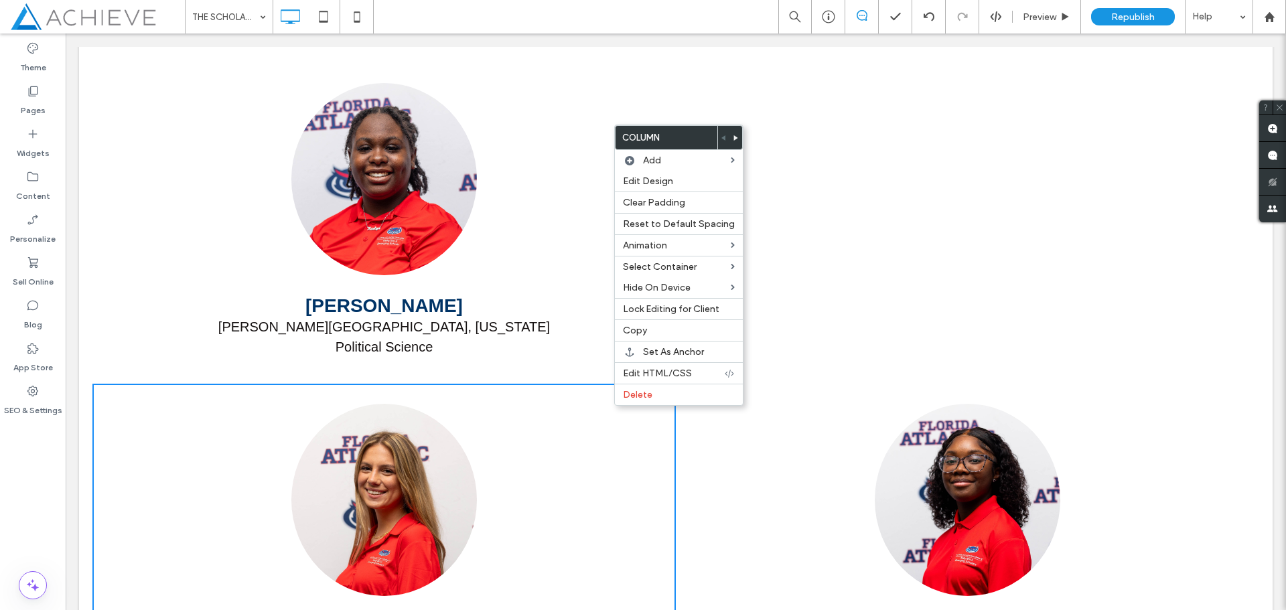
click at [730, 132] on div at bounding box center [736, 137] width 12 height 23
click at [733, 143] on span at bounding box center [735, 137] width 5 height 23
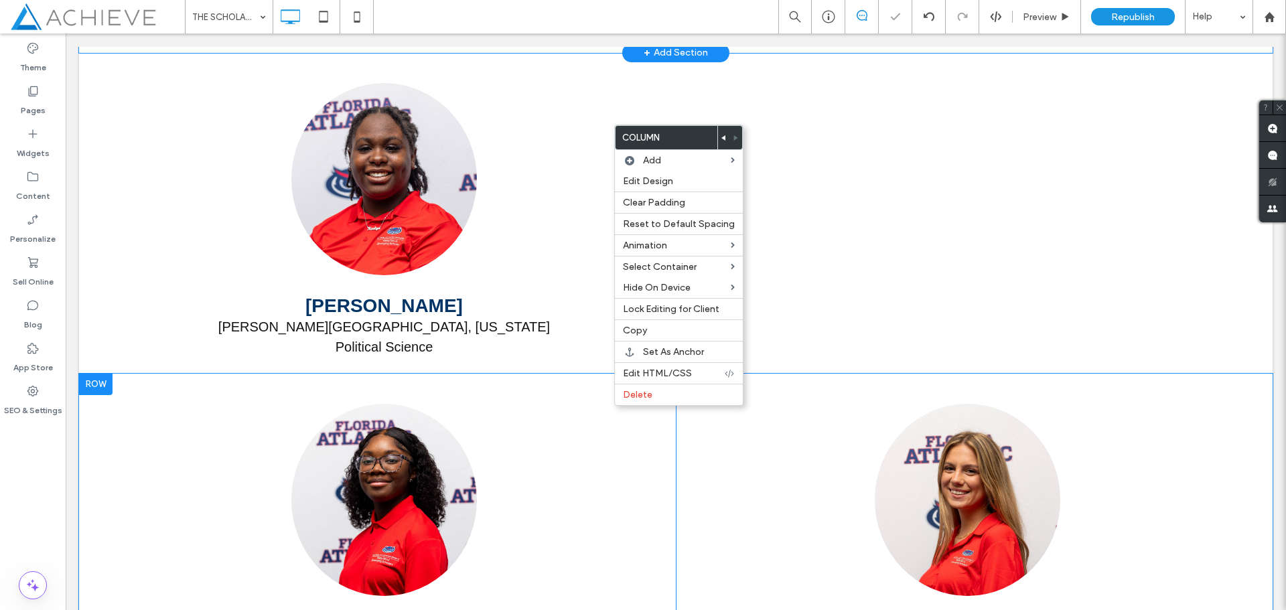
scroll to position [2519, 0]
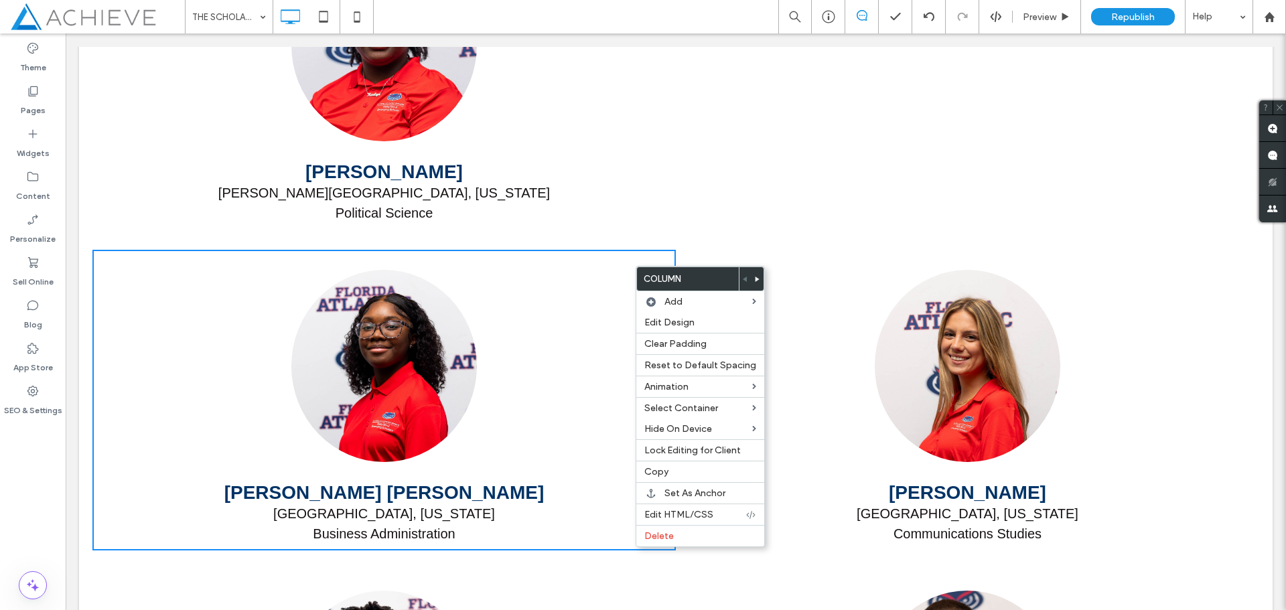
click at [755, 277] on icon at bounding box center [757, 279] width 5 height 5
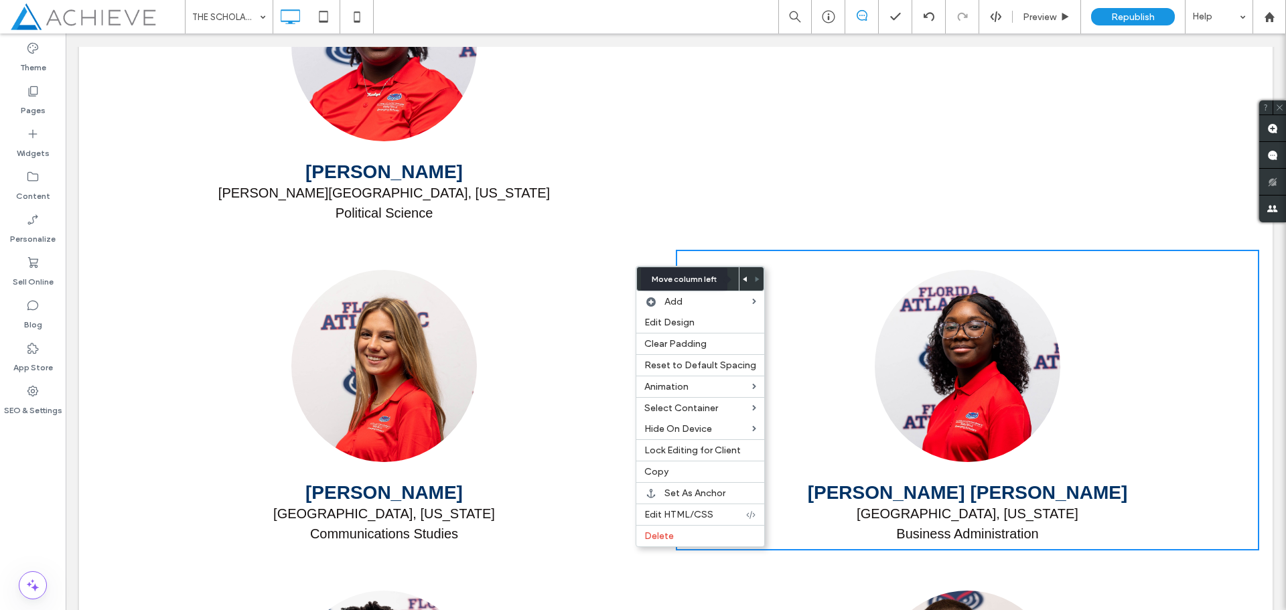
click at [743, 282] on span at bounding box center [745, 278] width 5 height 23
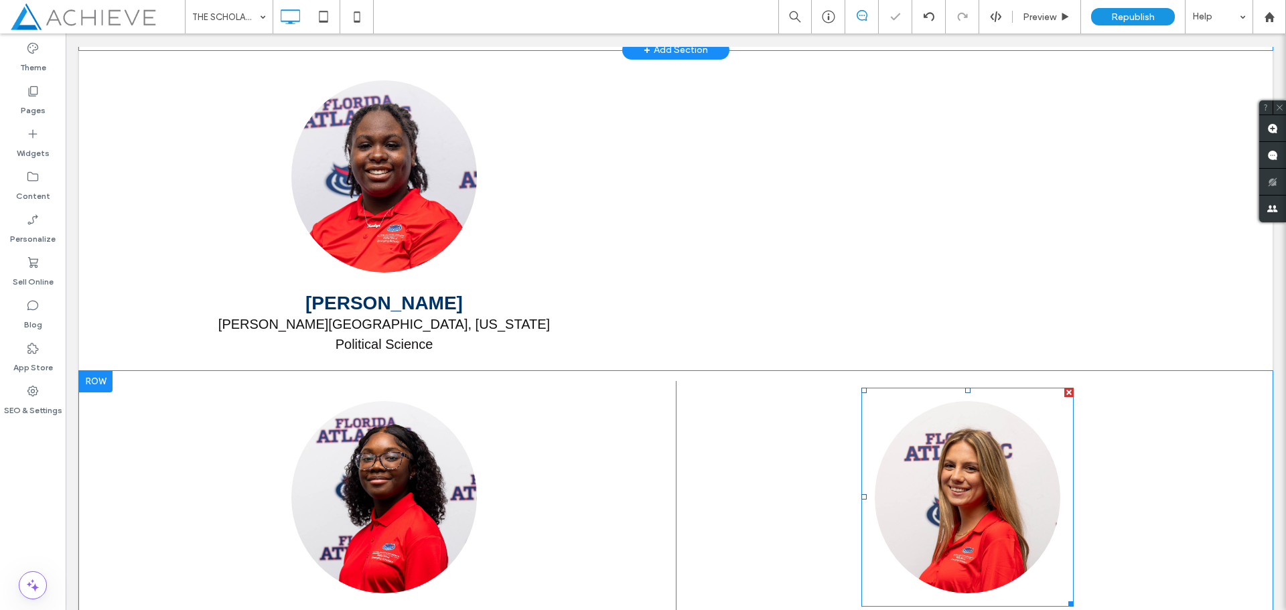
scroll to position [2385, 0]
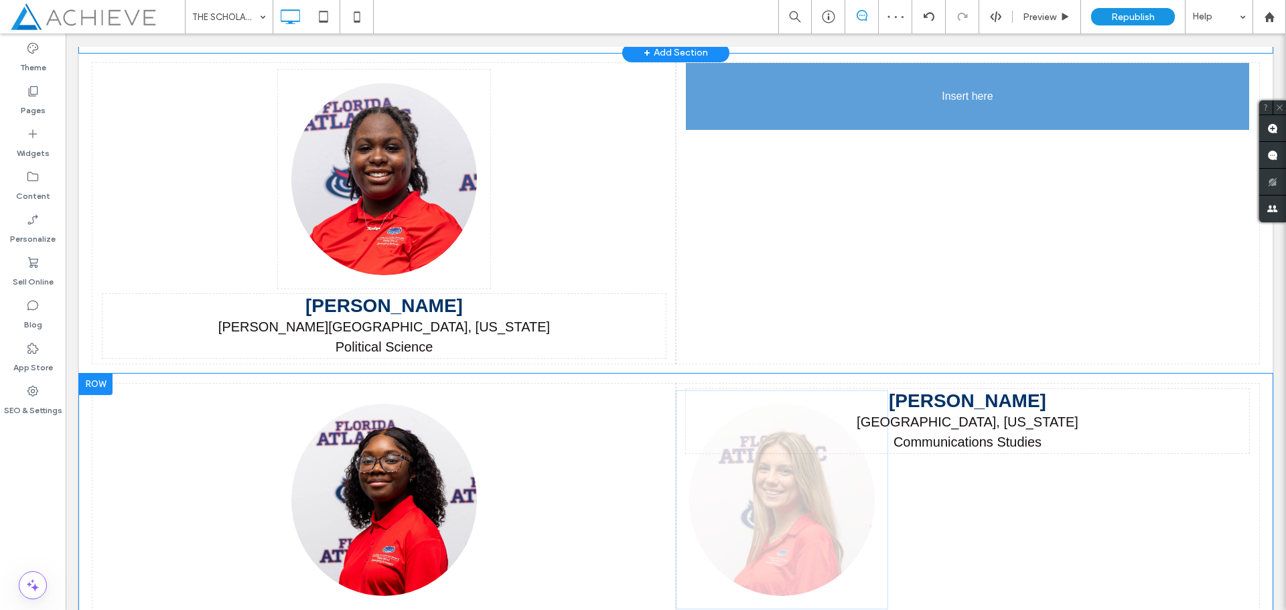
drag, startPoint x: 983, startPoint y: 451, endPoint x: 1049, endPoint y: 253, distance: 208.8
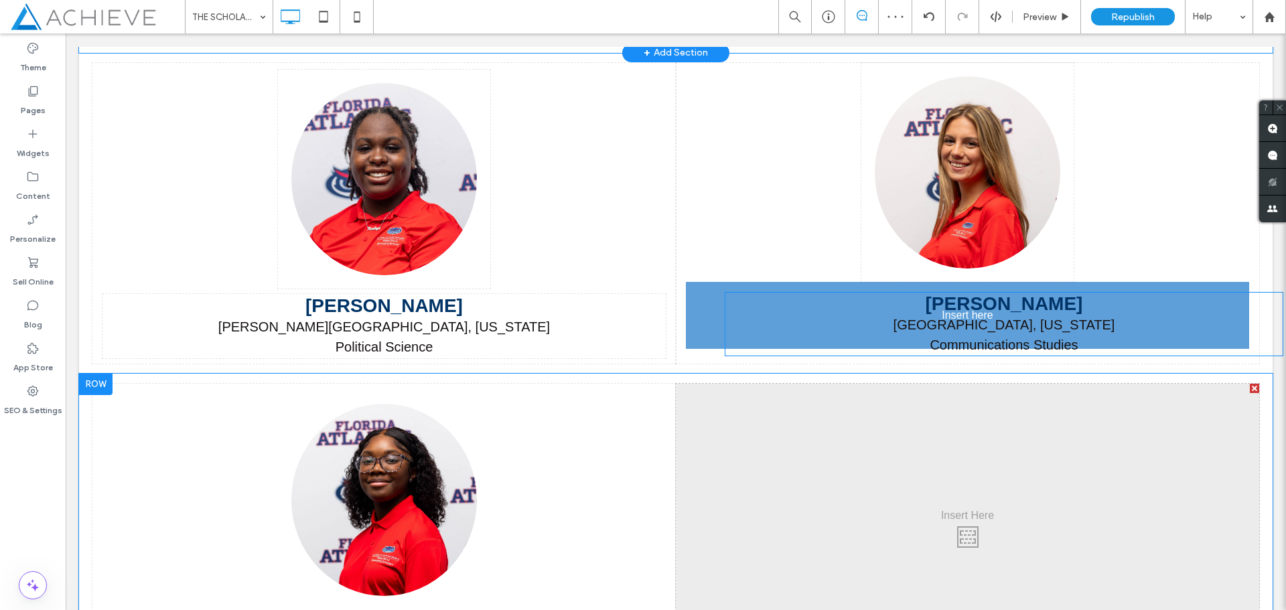
drag, startPoint x: 996, startPoint y: 411, endPoint x: 947, endPoint y: 360, distance: 70.1
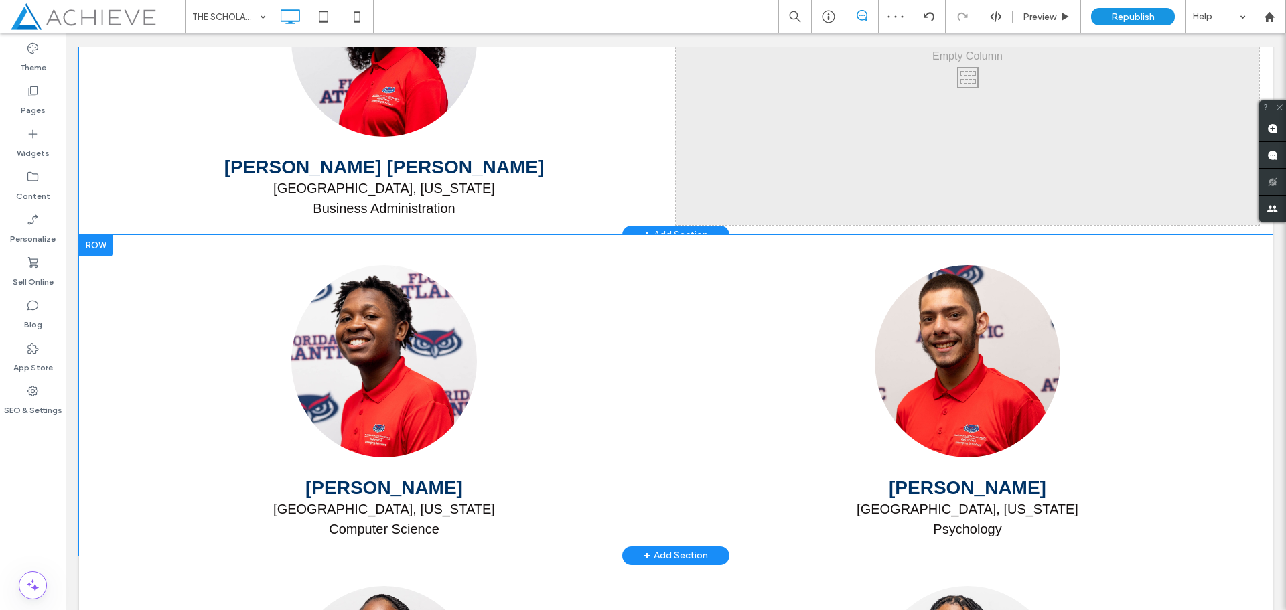
scroll to position [2854, 0]
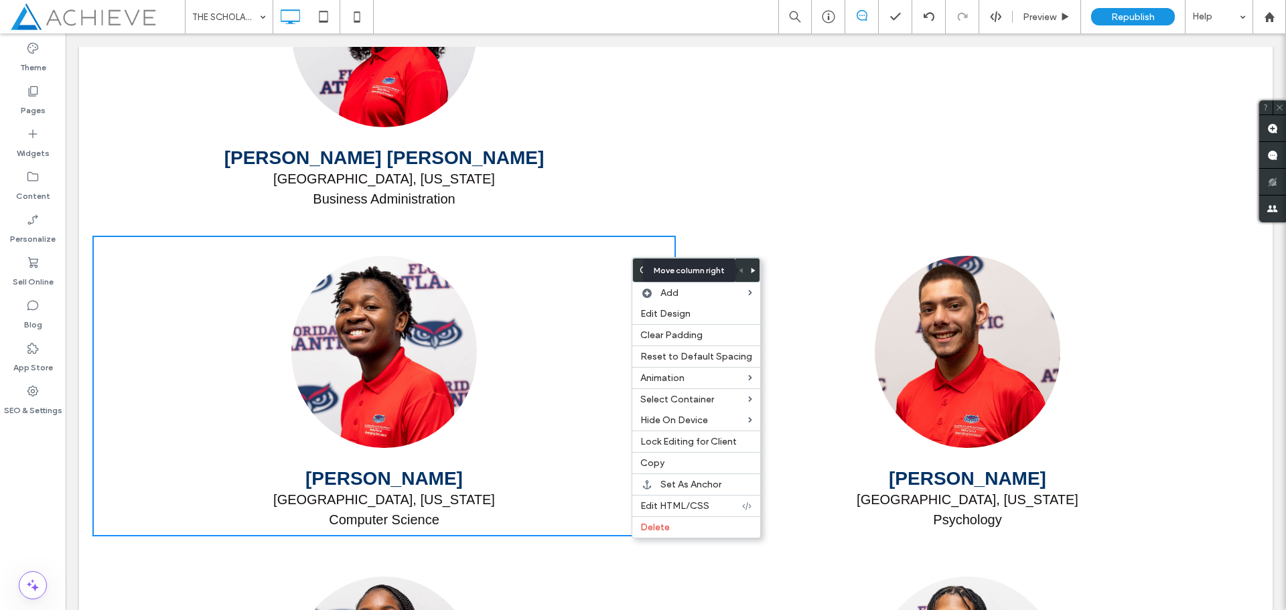
click at [751, 271] on icon at bounding box center [753, 270] width 5 height 5
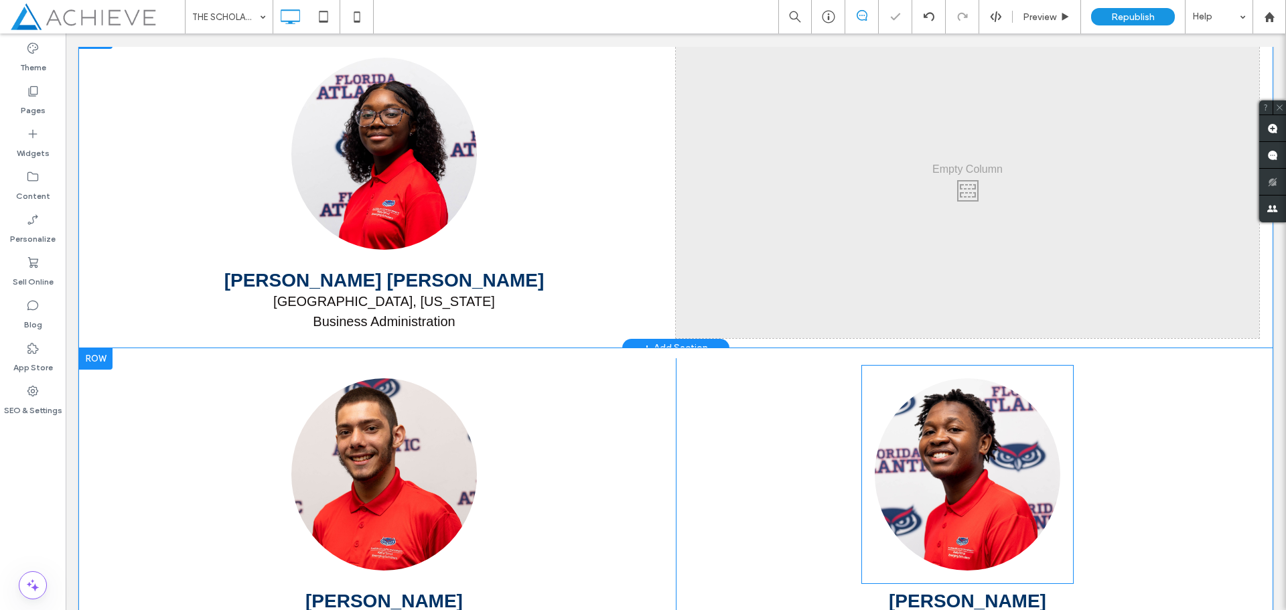
scroll to position [2720, 0]
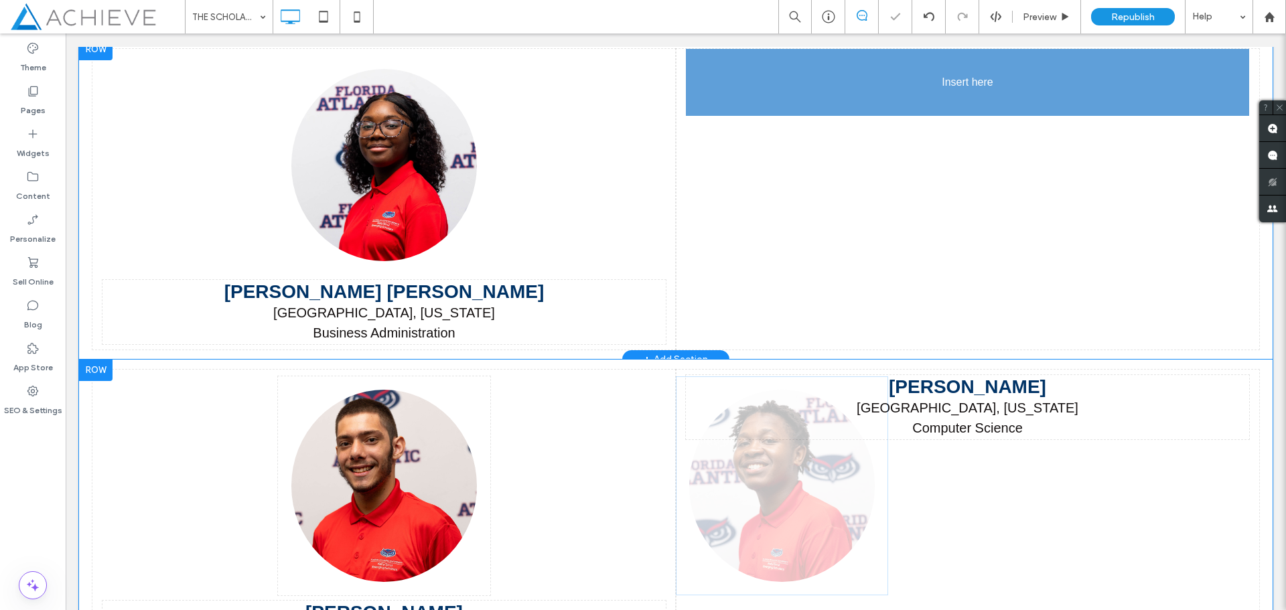
drag, startPoint x: 972, startPoint y: 445, endPoint x: 1006, endPoint y: 188, distance: 258.8
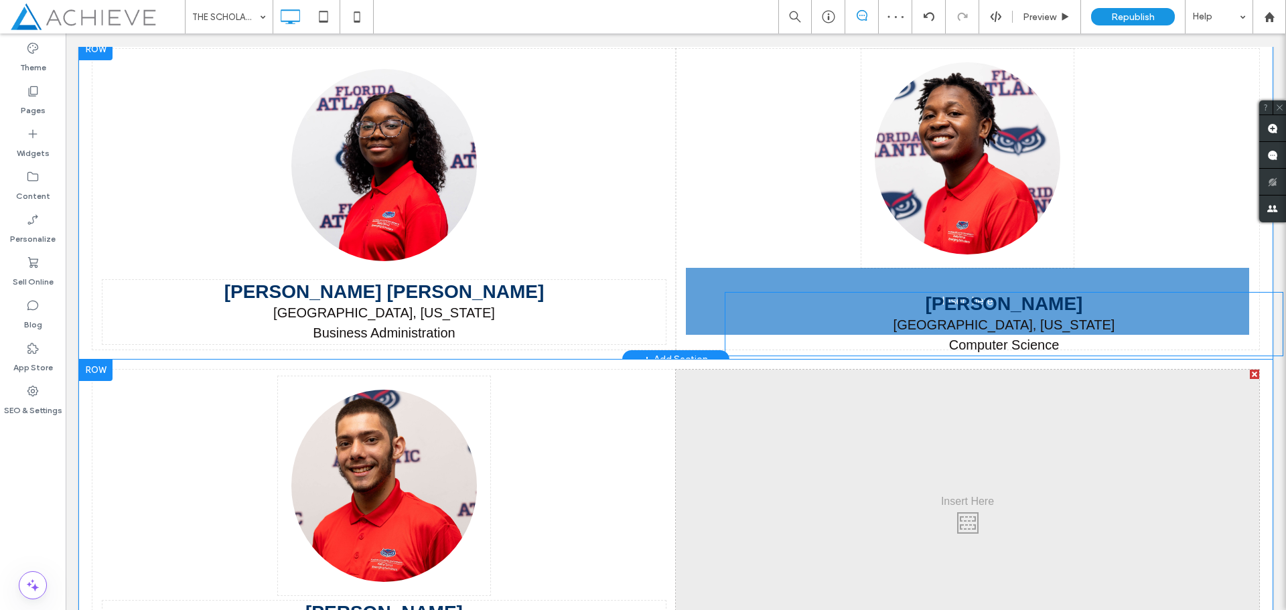
drag, startPoint x: 981, startPoint y: 408, endPoint x: 870, endPoint y: 325, distance: 138.8
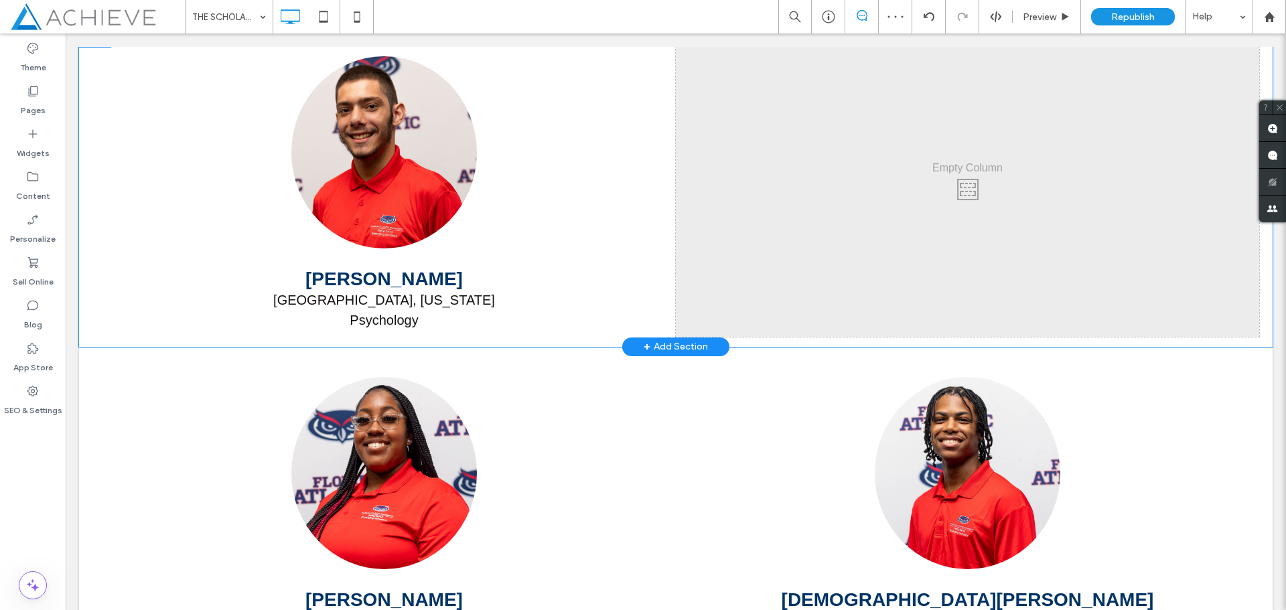
scroll to position [3055, 0]
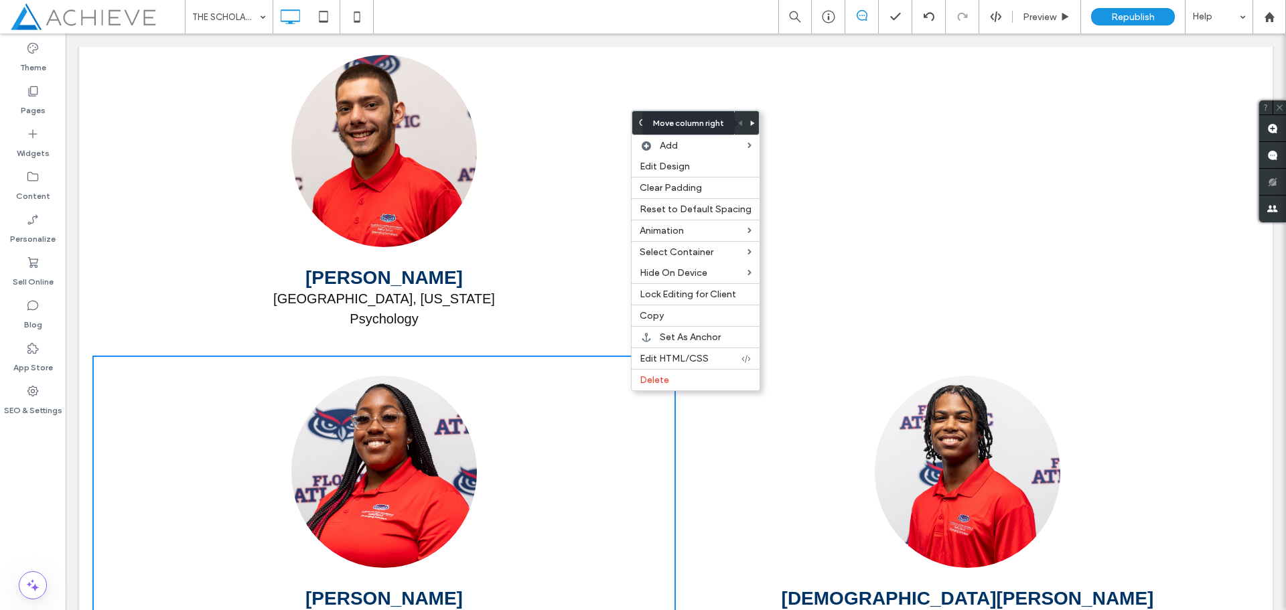
click at [750, 119] on span at bounding box center [752, 122] width 5 height 23
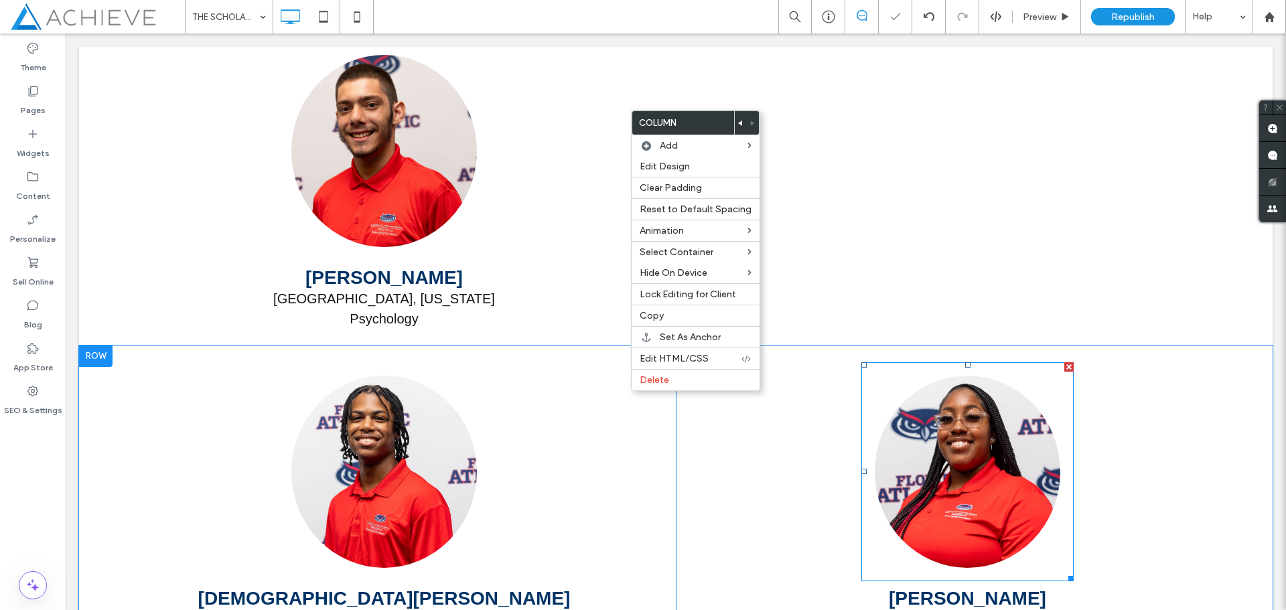
scroll to position [2988, 0]
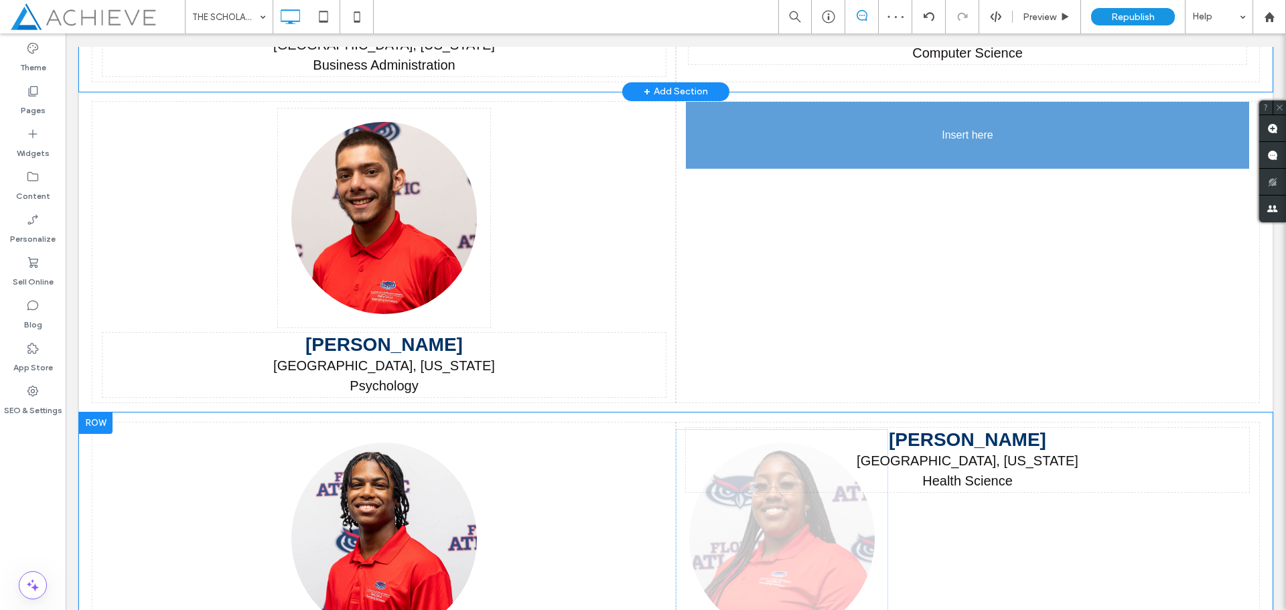
drag, startPoint x: 976, startPoint y: 539, endPoint x: 911, endPoint y: 169, distance: 375.3
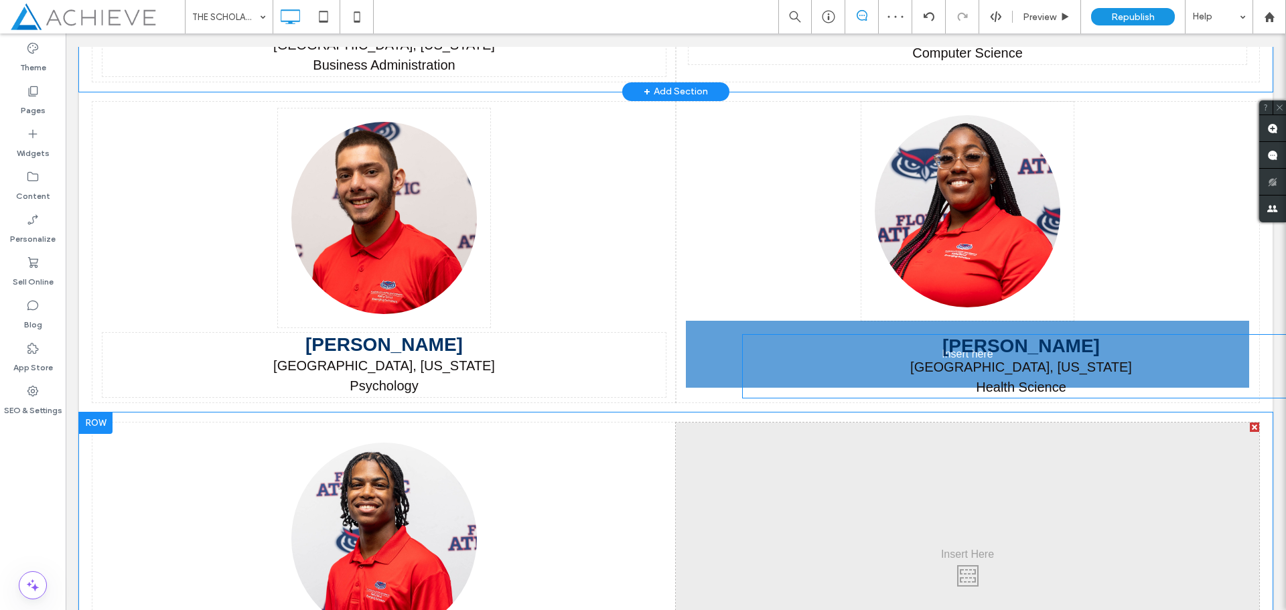
drag, startPoint x: 979, startPoint y: 442, endPoint x: 886, endPoint y: 348, distance: 132.1
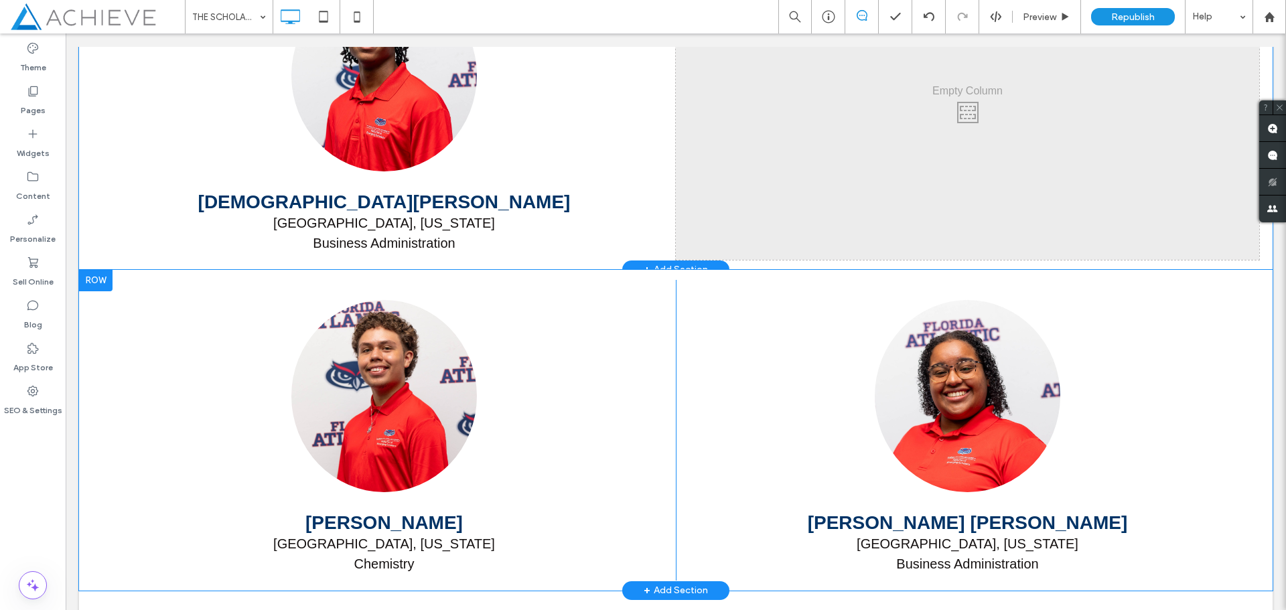
scroll to position [3457, 0]
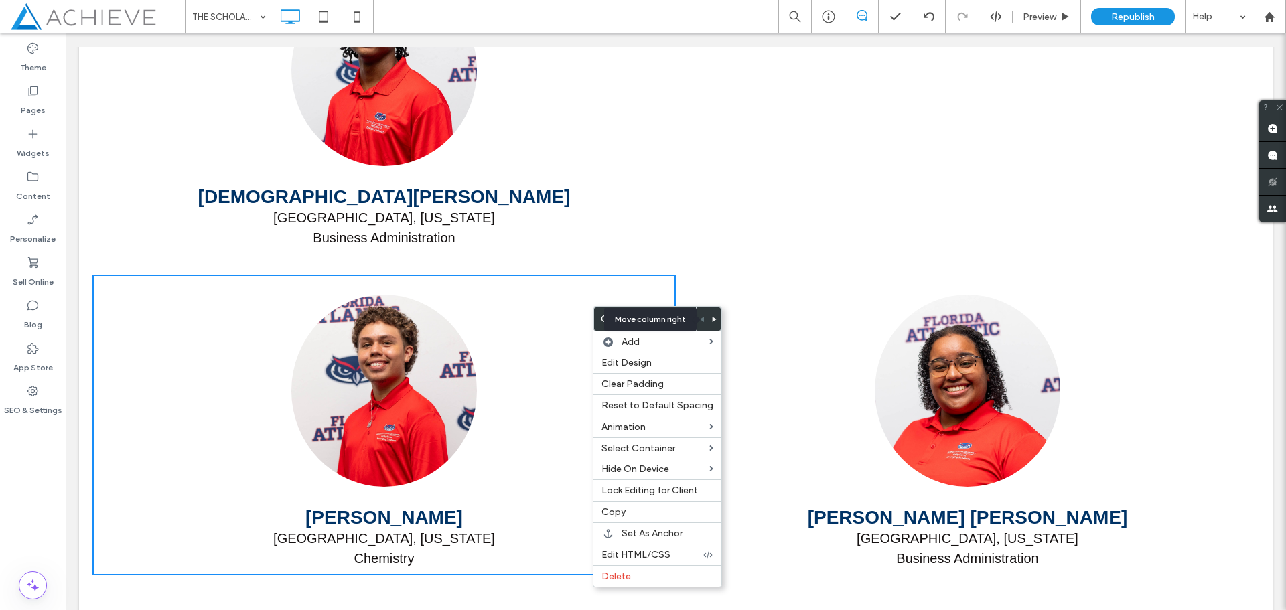
click at [712, 317] on icon at bounding box center [714, 319] width 5 height 5
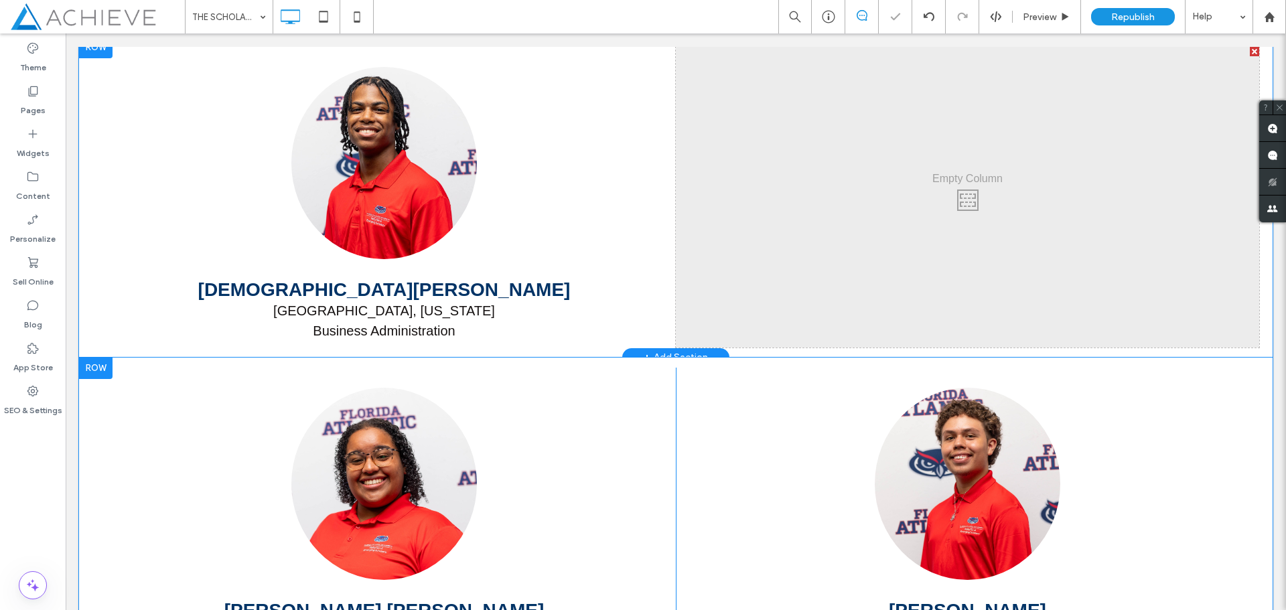
scroll to position [3323, 0]
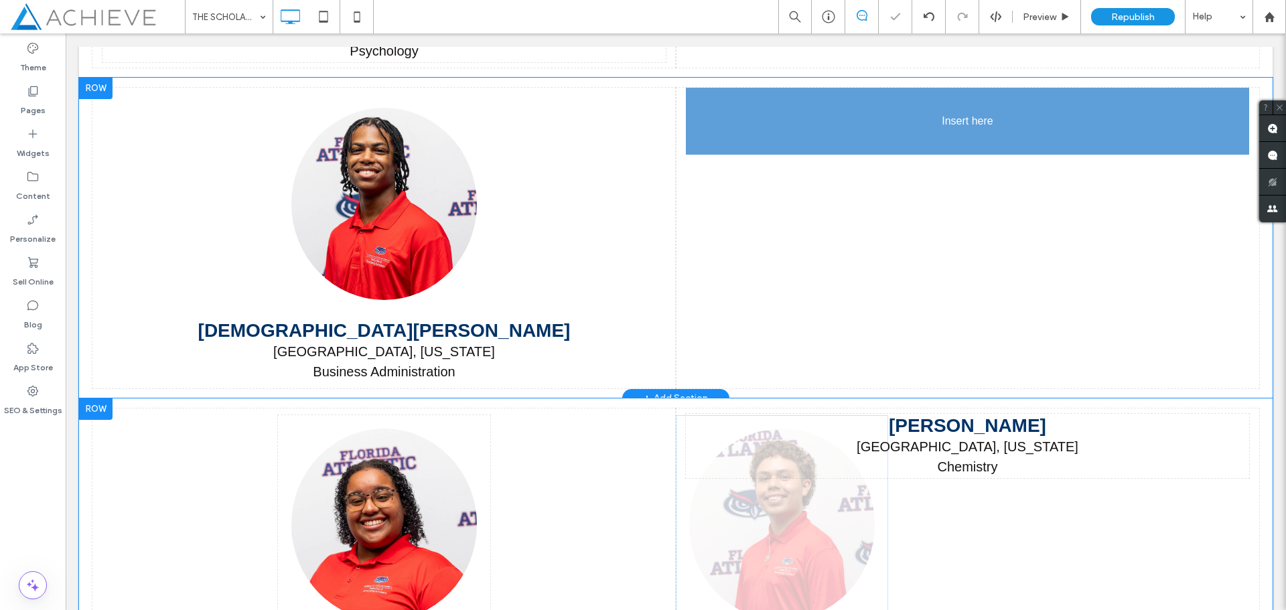
drag, startPoint x: 988, startPoint y: 512, endPoint x: 913, endPoint y: 184, distance: 336.4
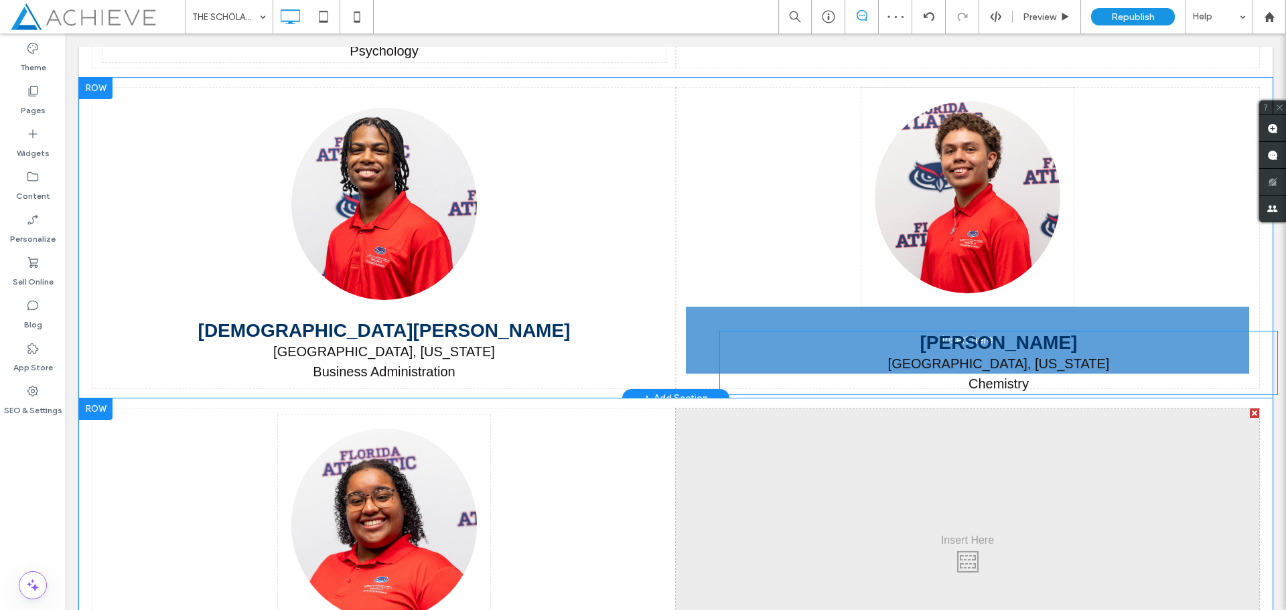
drag, startPoint x: 964, startPoint y: 435, endPoint x: 856, endPoint y: 352, distance: 136.1
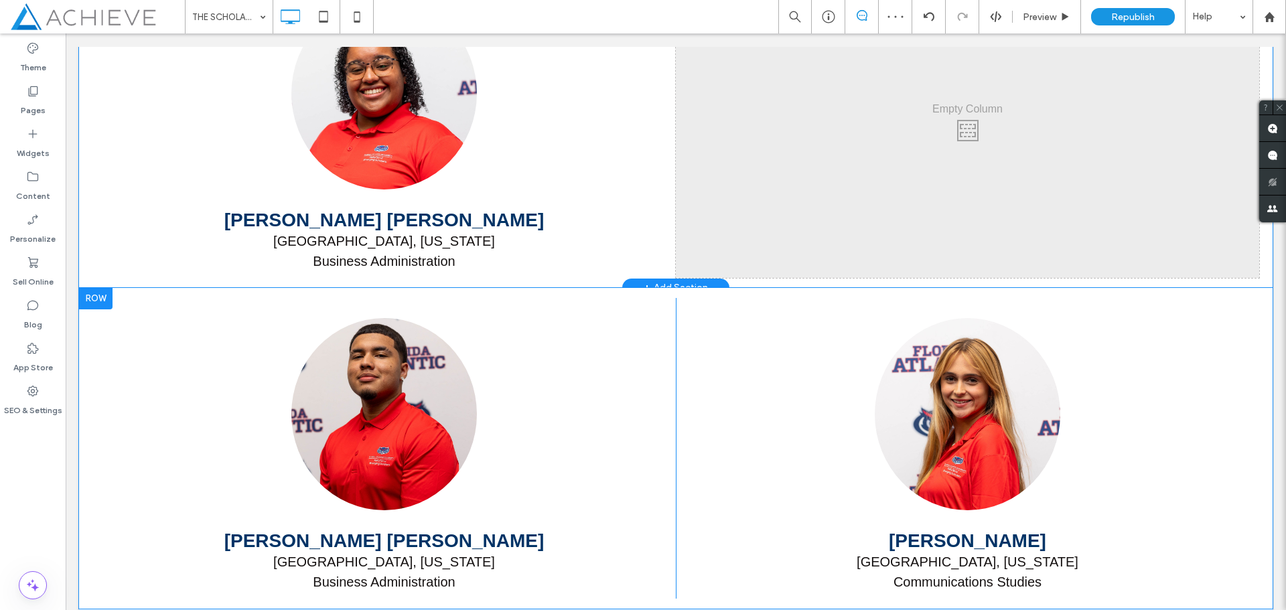
scroll to position [3792, 0]
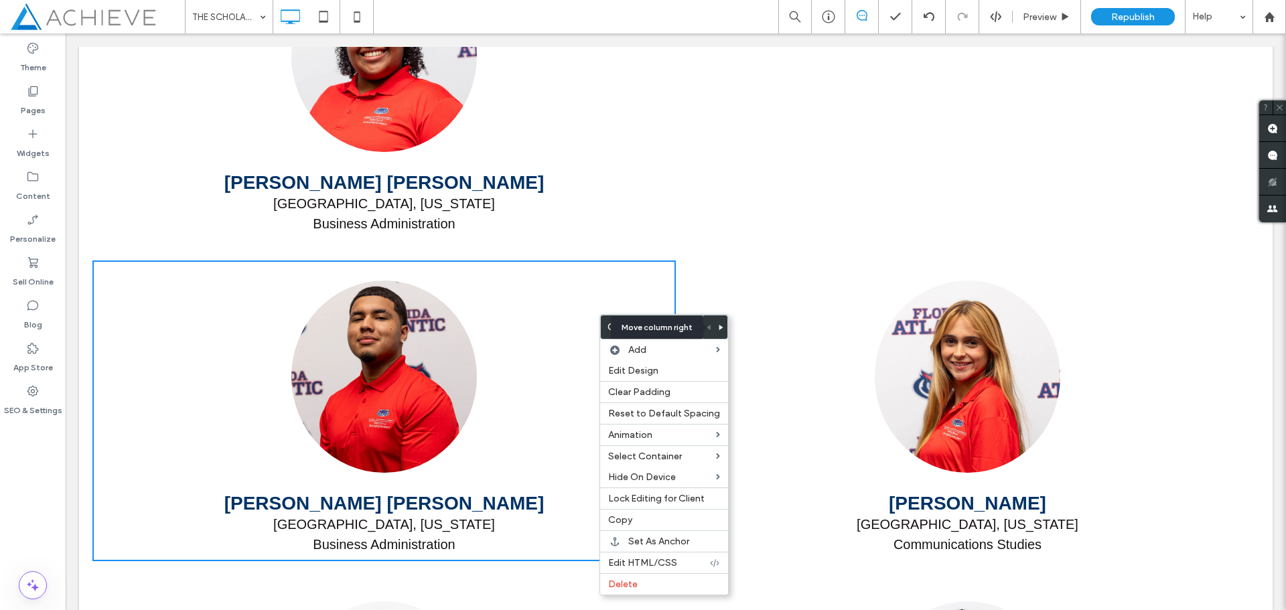
click at [719, 325] on icon at bounding box center [721, 327] width 5 height 5
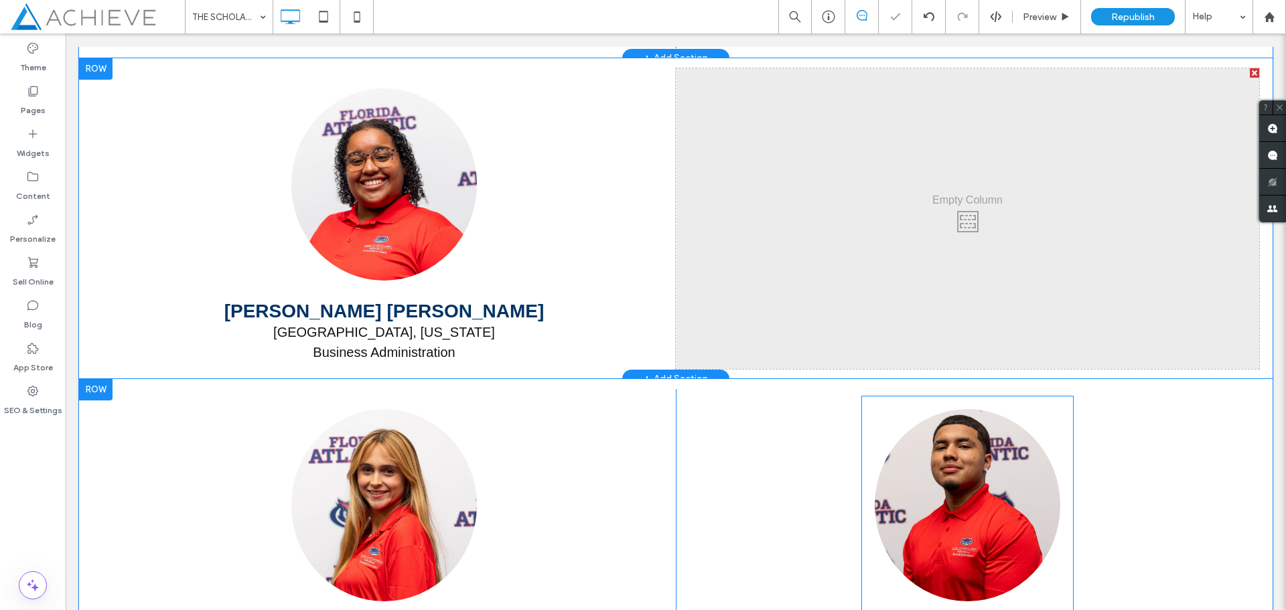
scroll to position [3658, 0]
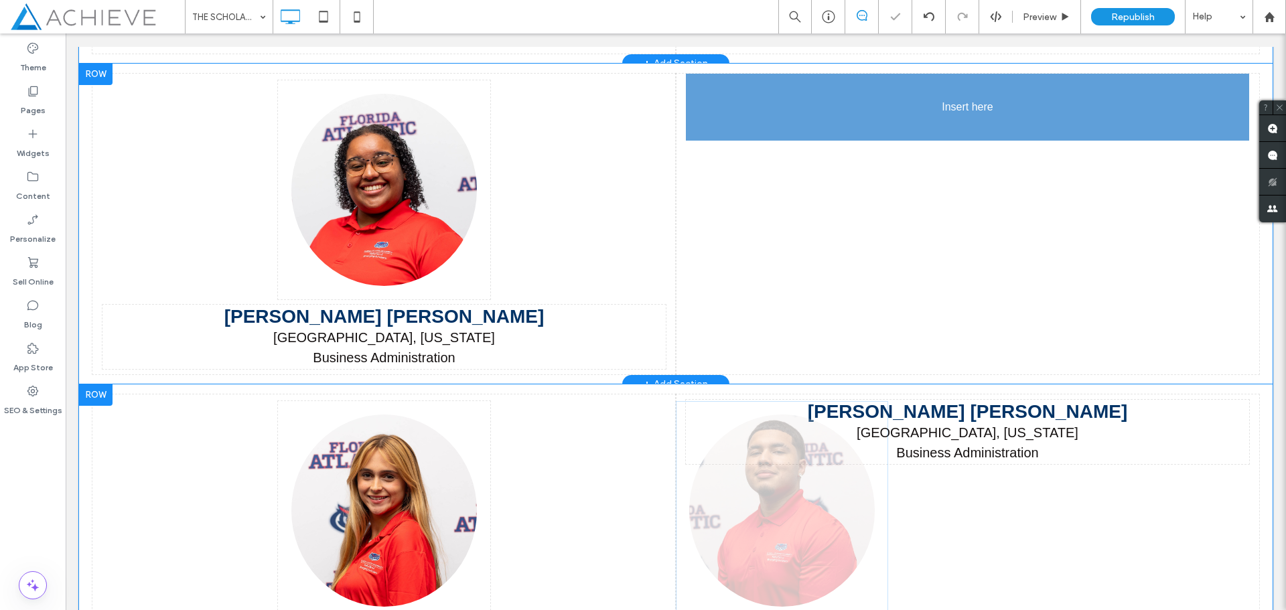
drag, startPoint x: 987, startPoint y: 502, endPoint x: 1077, endPoint y: 358, distance: 169.7
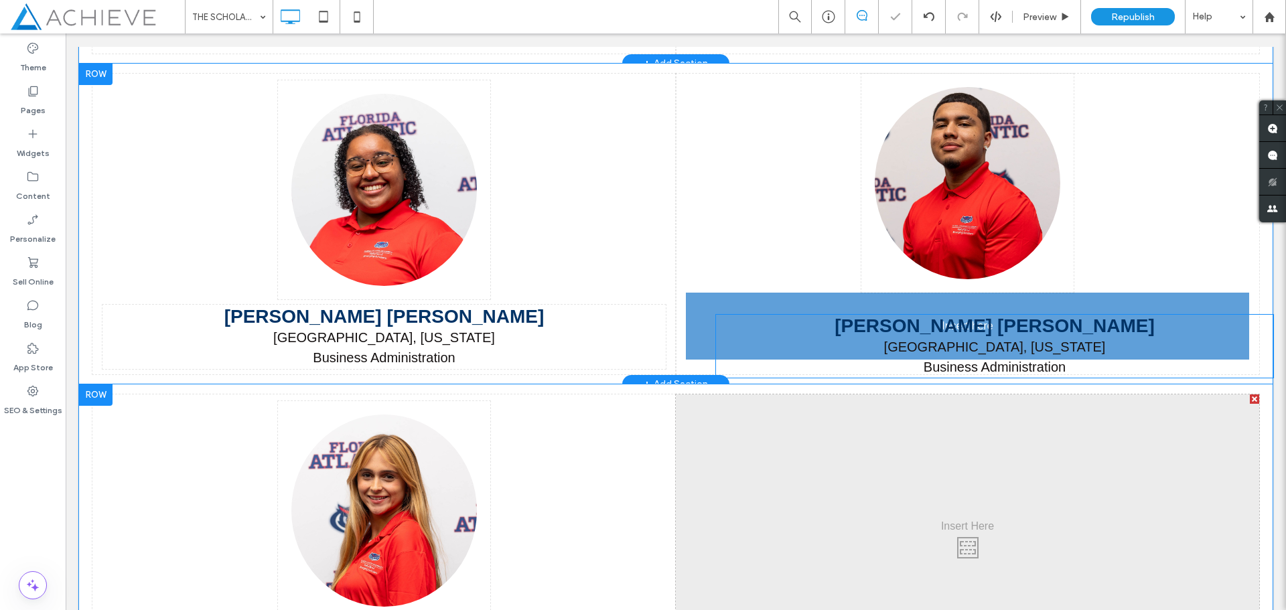
drag, startPoint x: 978, startPoint y: 421, endPoint x: 925, endPoint y: 369, distance: 74.8
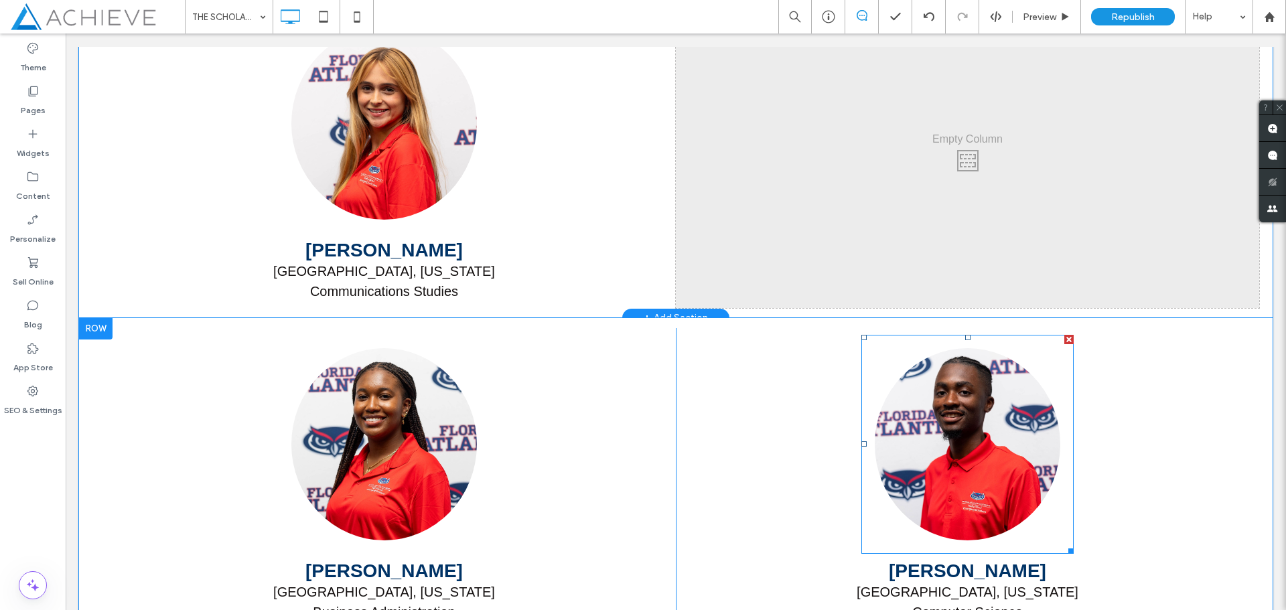
scroll to position [4059, 0]
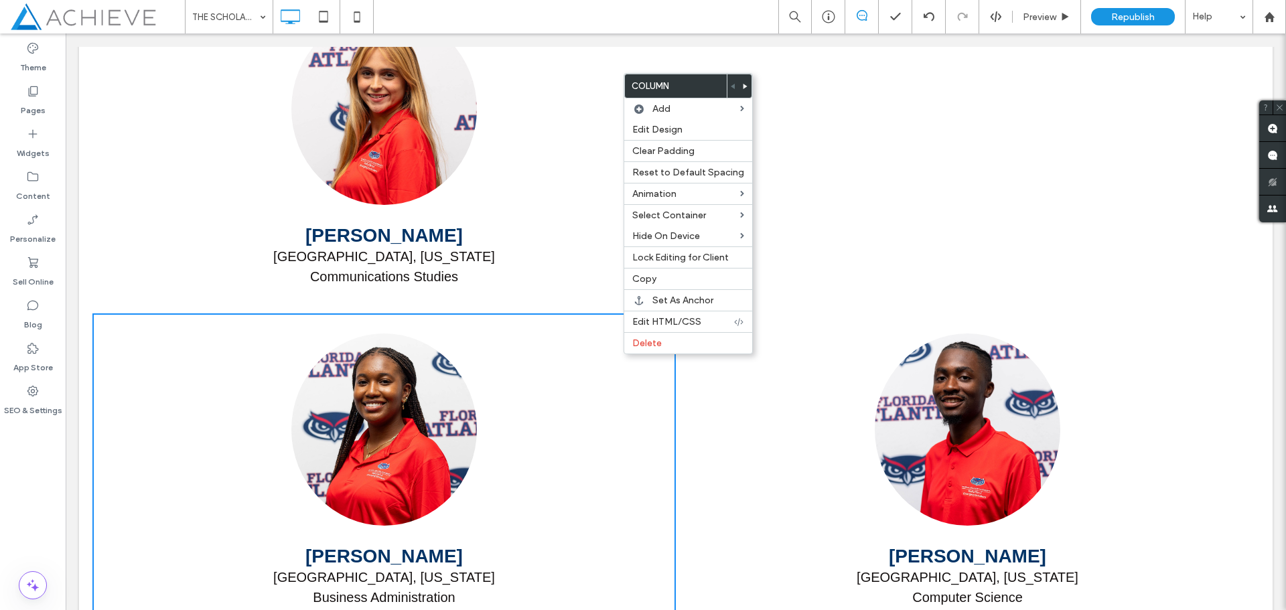
click at [743, 88] on icon at bounding box center [745, 86] width 5 height 5
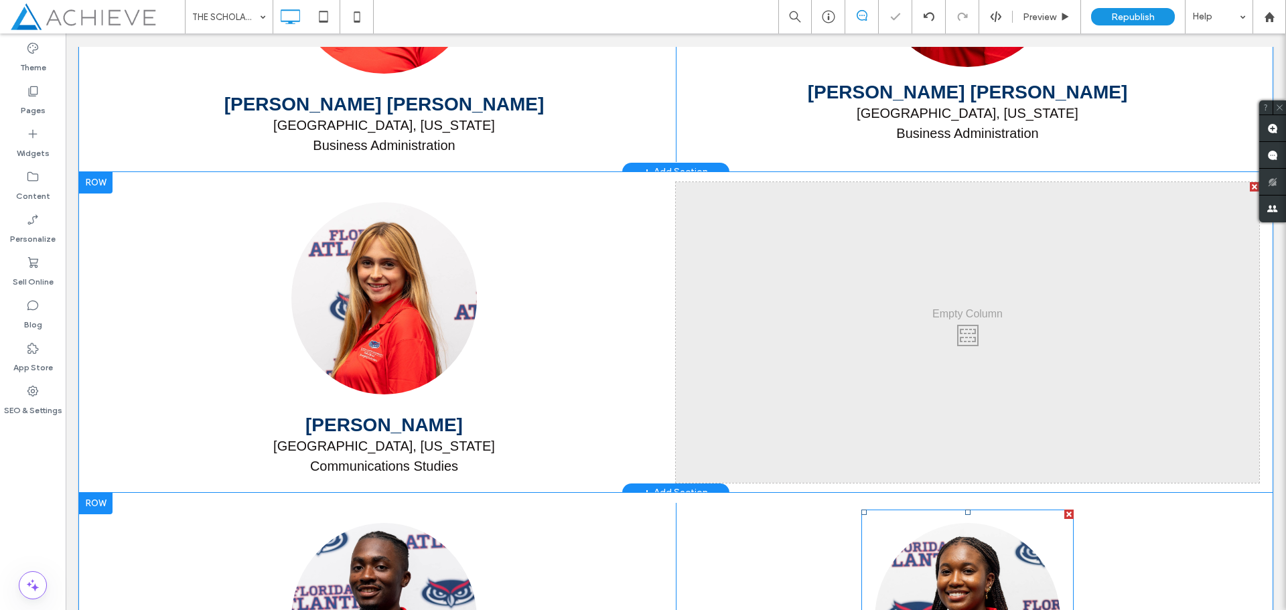
scroll to position [3859, 0]
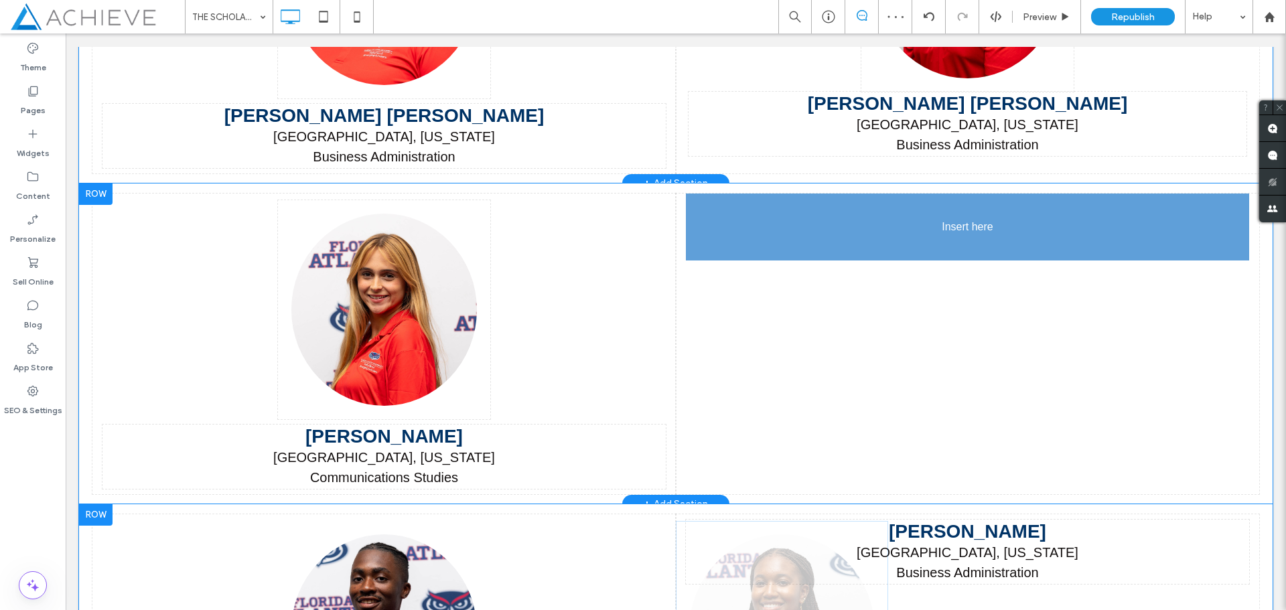
drag, startPoint x: 970, startPoint y: 553, endPoint x: 925, endPoint y: 209, distance: 347.1
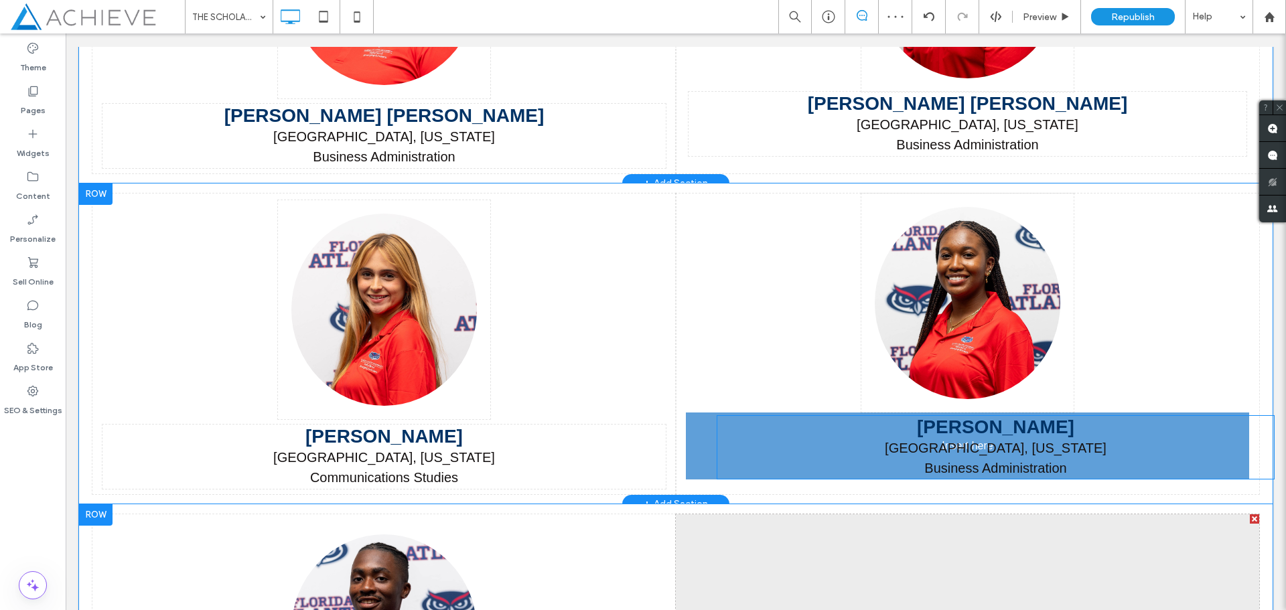
drag, startPoint x: 979, startPoint y: 538, endPoint x: 926, endPoint y: 467, distance: 88.5
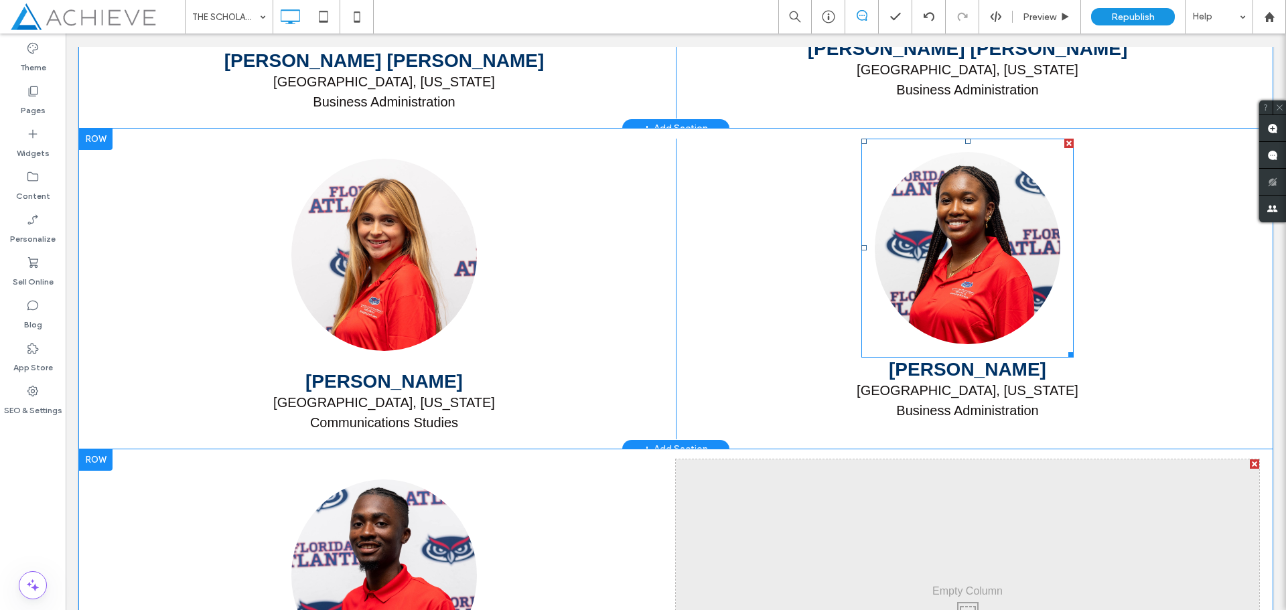
scroll to position [3993, 0]
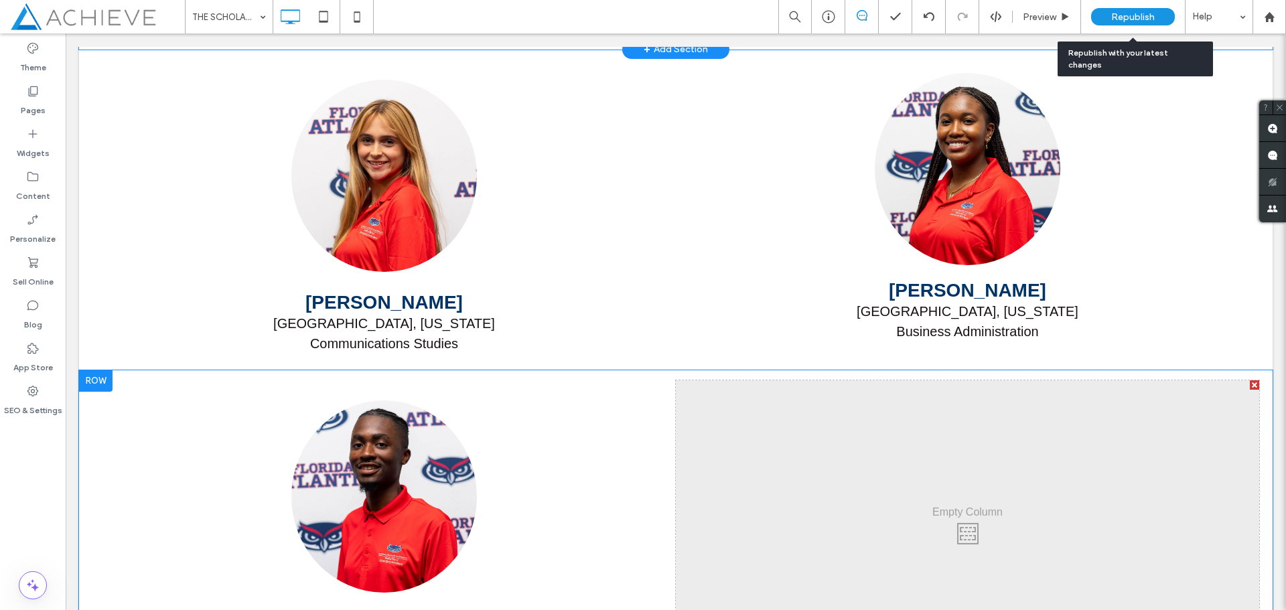
click at [1141, 15] on span "Republish" at bounding box center [1133, 16] width 44 height 11
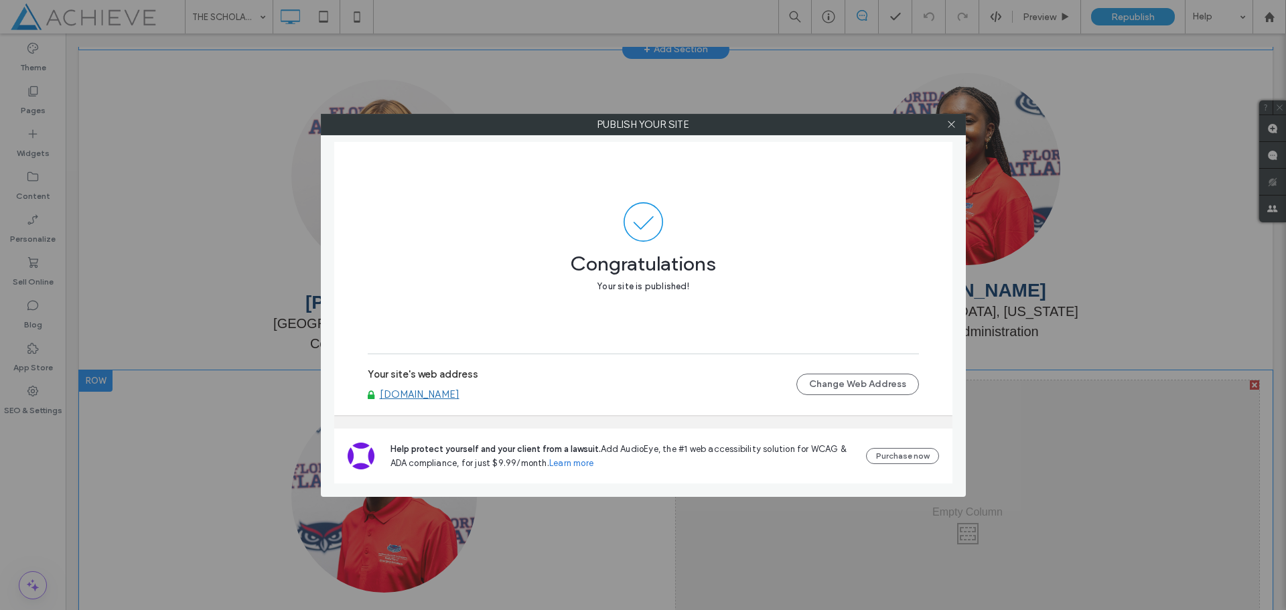
click at [457, 398] on link "[DOMAIN_NAME]" at bounding box center [420, 394] width 80 height 12
